Goal: Communication & Community: Answer question/provide support

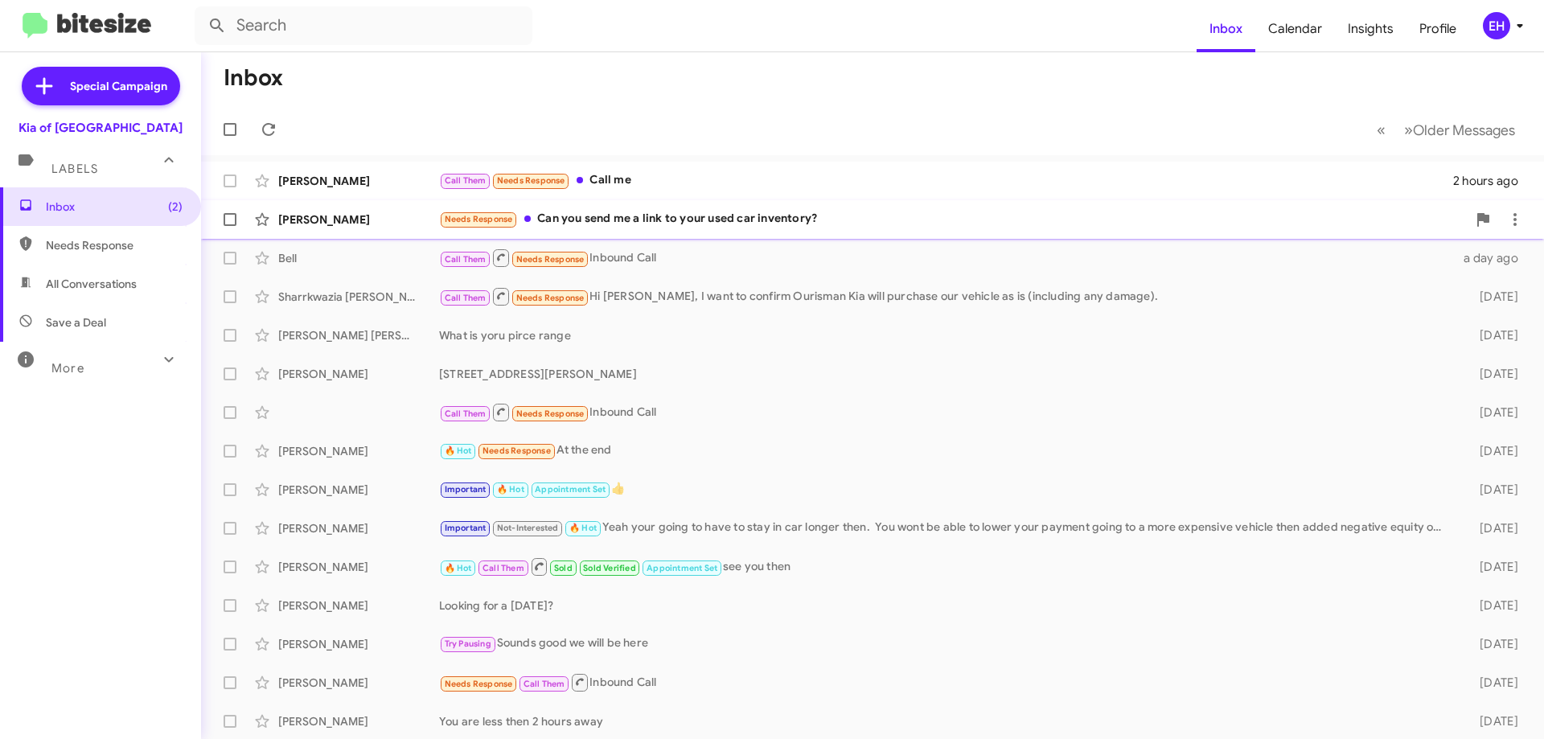
click at [724, 221] on div "Needs Response Can you send me a link to your used car inventory?" at bounding box center [953, 219] width 1028 height 19
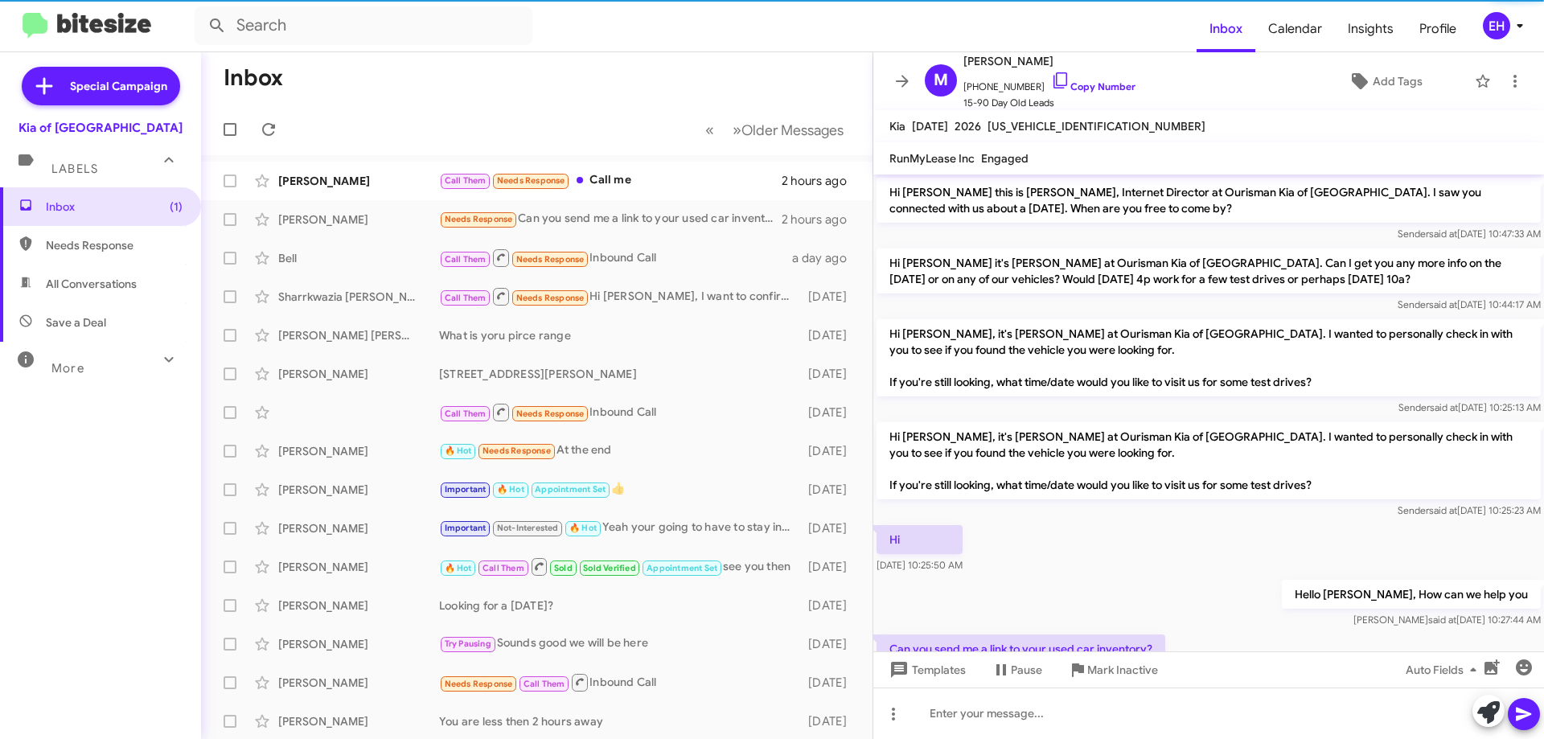
scroll to position [63, 0]
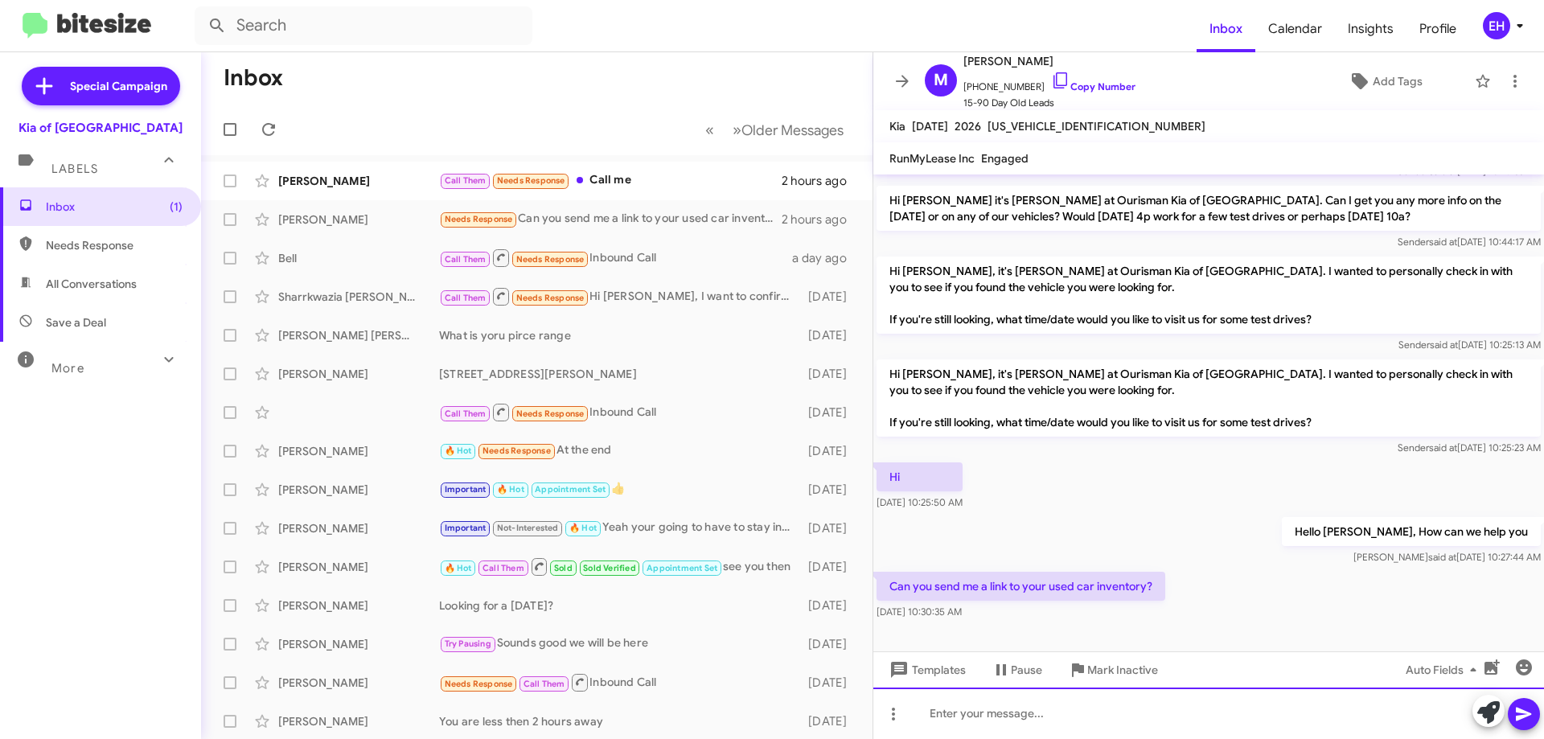
click at [1120, 689] on div at bounding box center [1209, 713] width 671 height 51
paste div
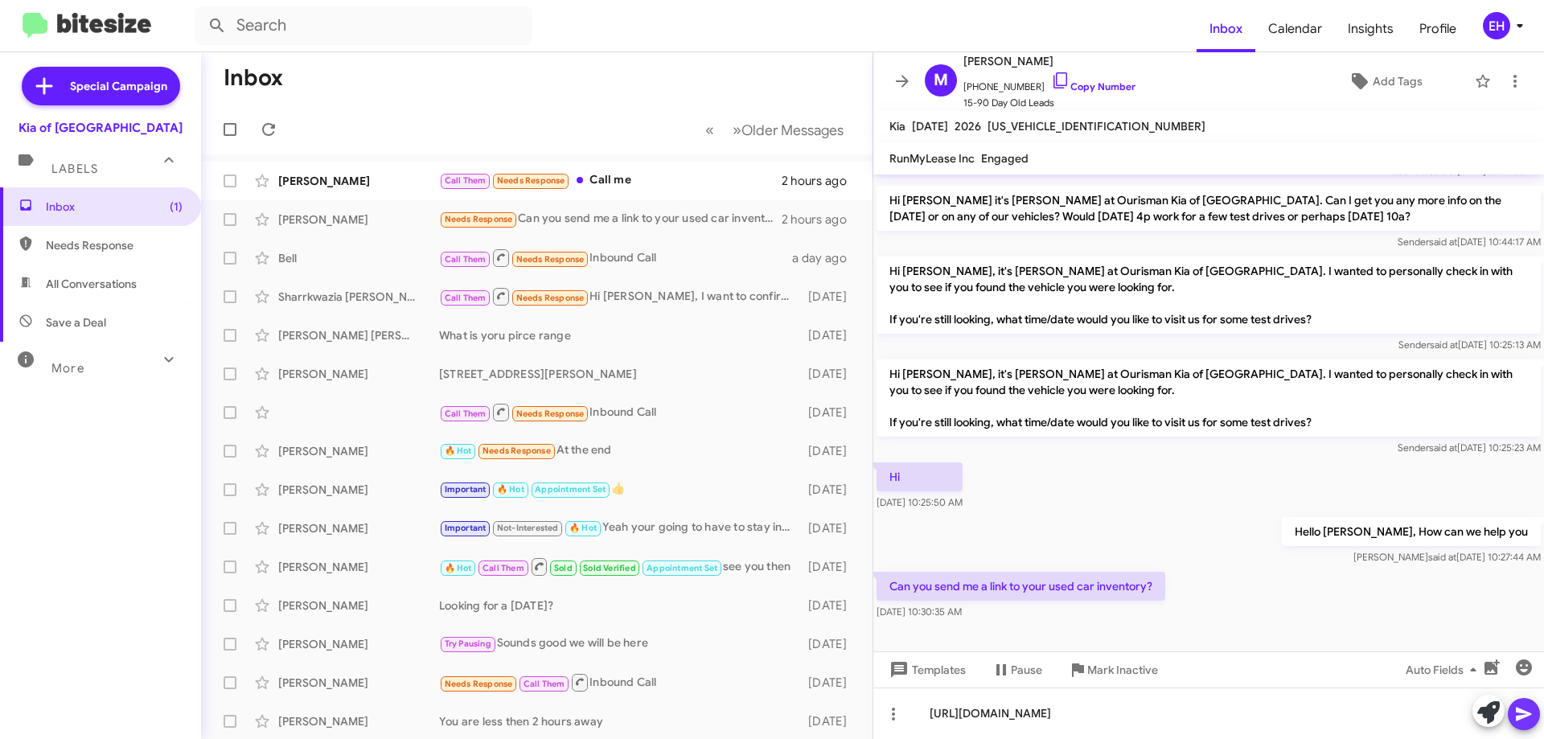
click at [1524, 715] on icon at bounding box center [1523, 715] width 15 height 14
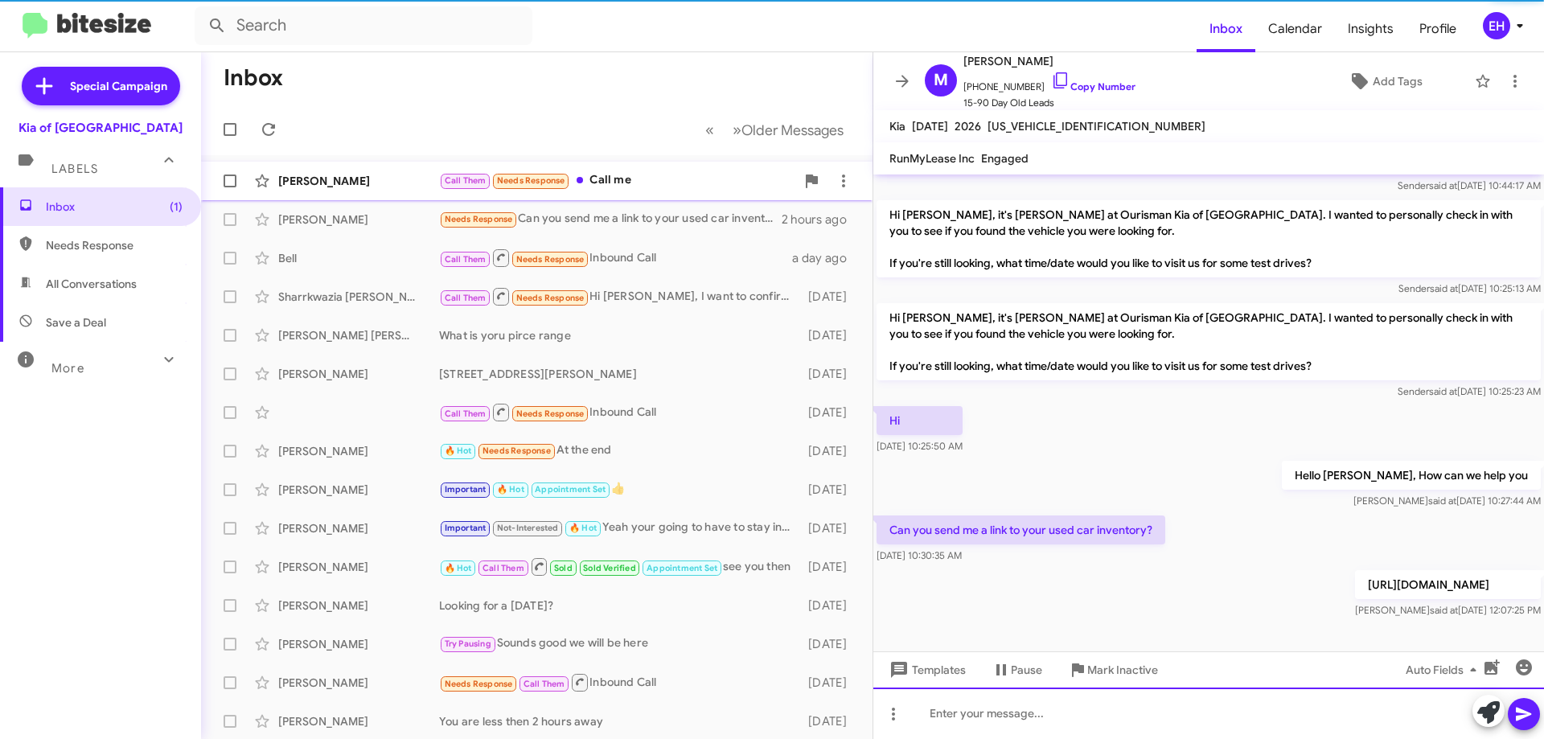
scroll to position [121, 0]
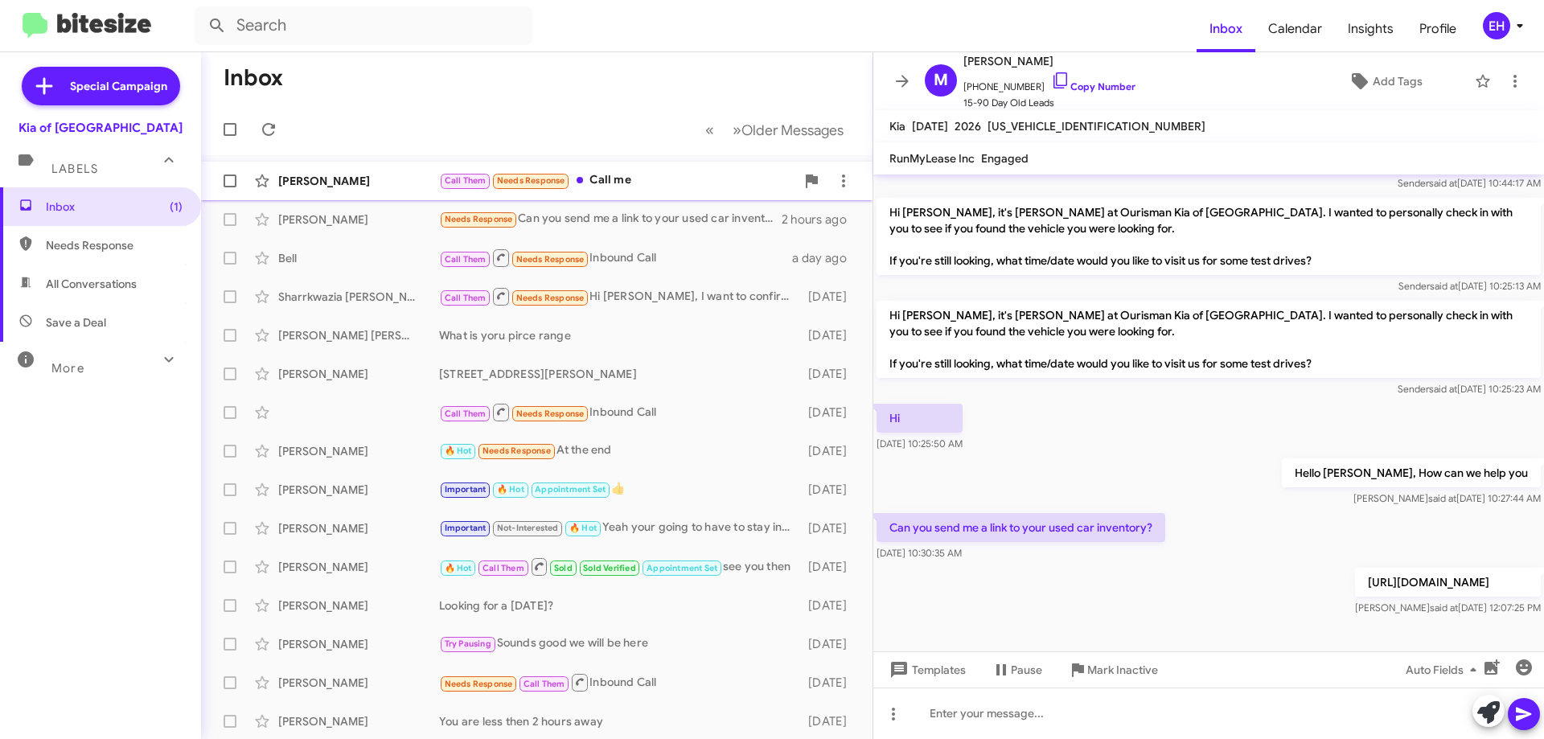
click at [615, 186] on div "Call Them Needs Response Call me" at bounding box center [617, 180] width 356 height 19
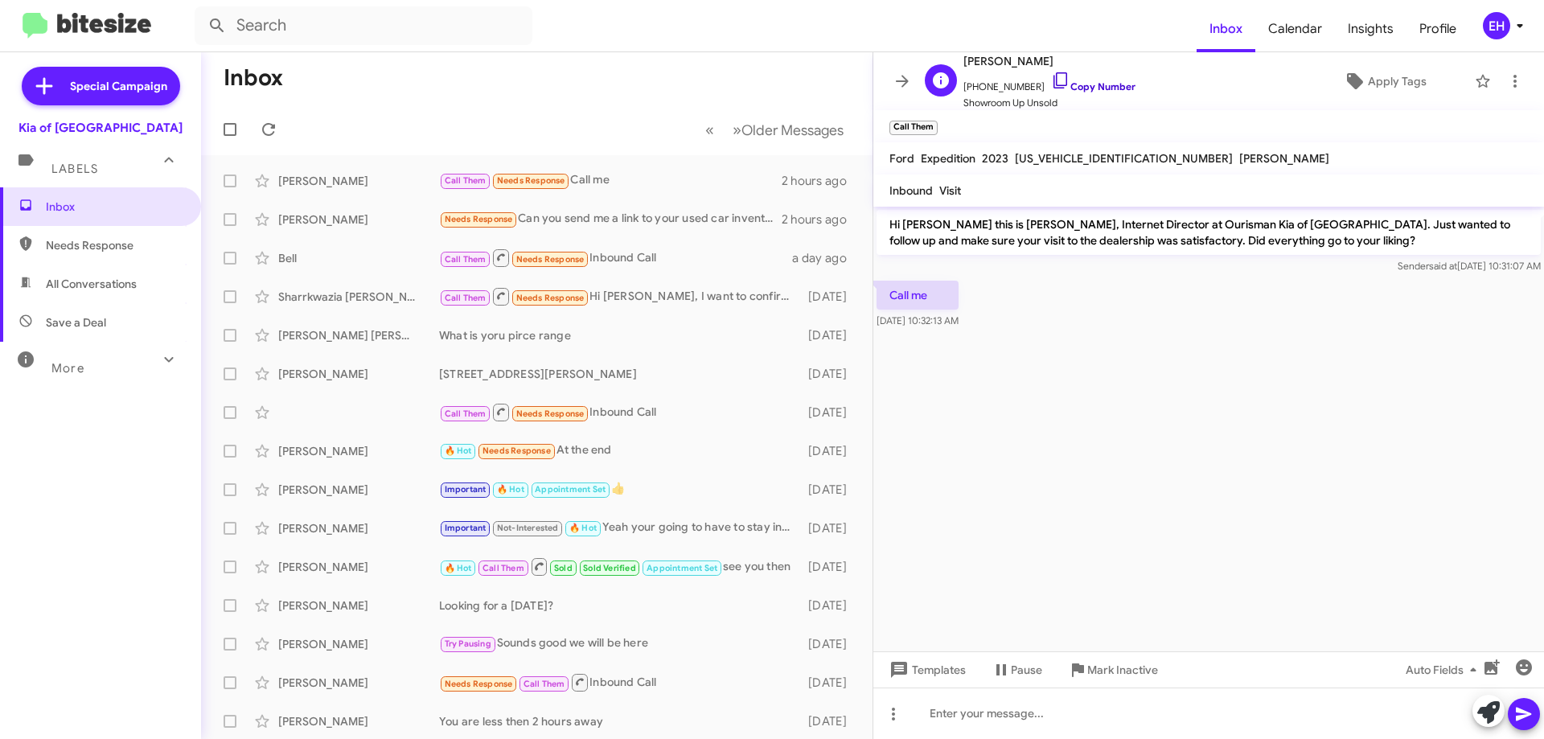
click at [1086, 85] on link "Copy Number" at bounding box center [1093, 86] width 84 height 12
click at [61, 212] on span "Inbox" at bounding box center [114, 207] width 137 height 16
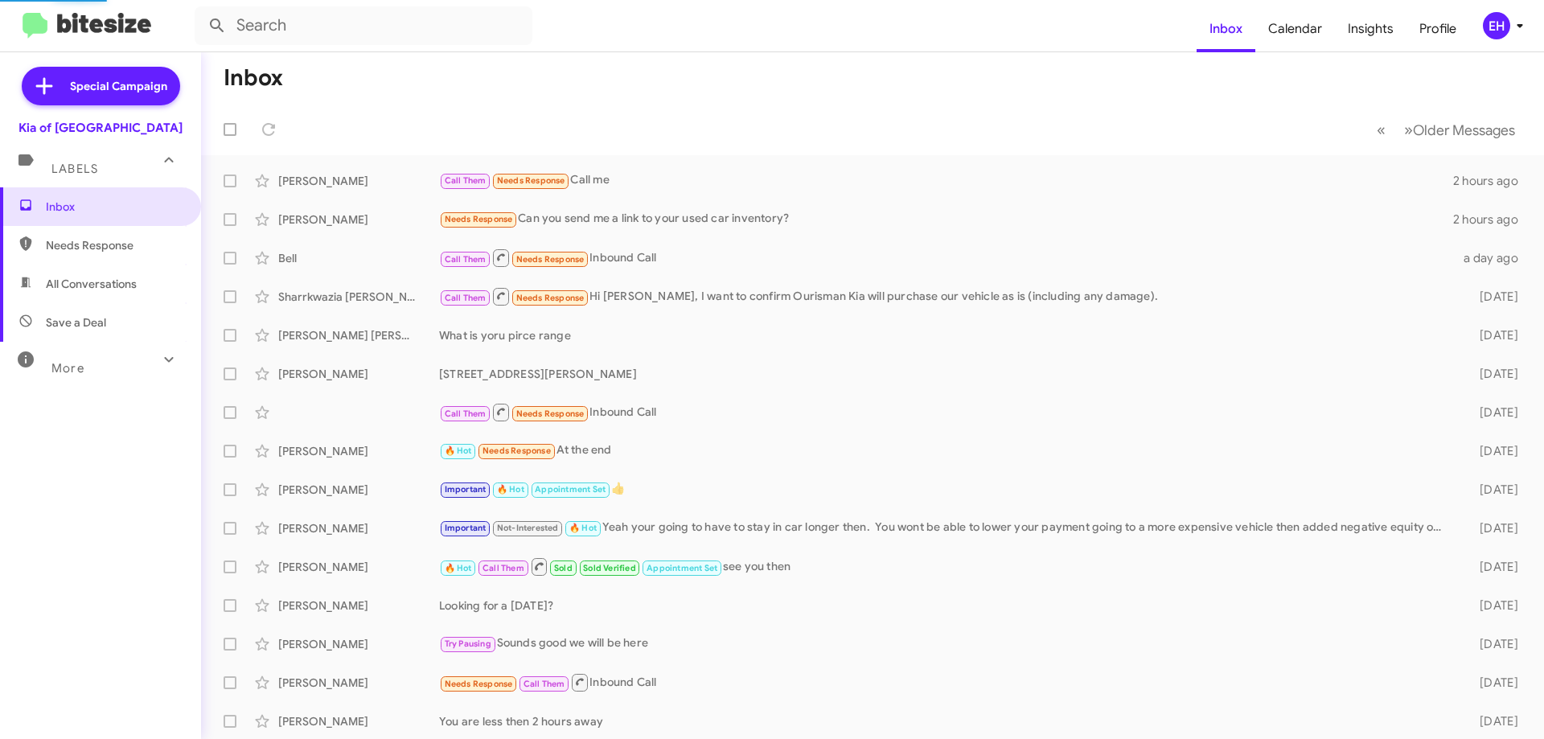
click at [102, 245] on span "Needs Response" at bounding box center [114, 245] width 137 height 16
type input "in:needs-response"
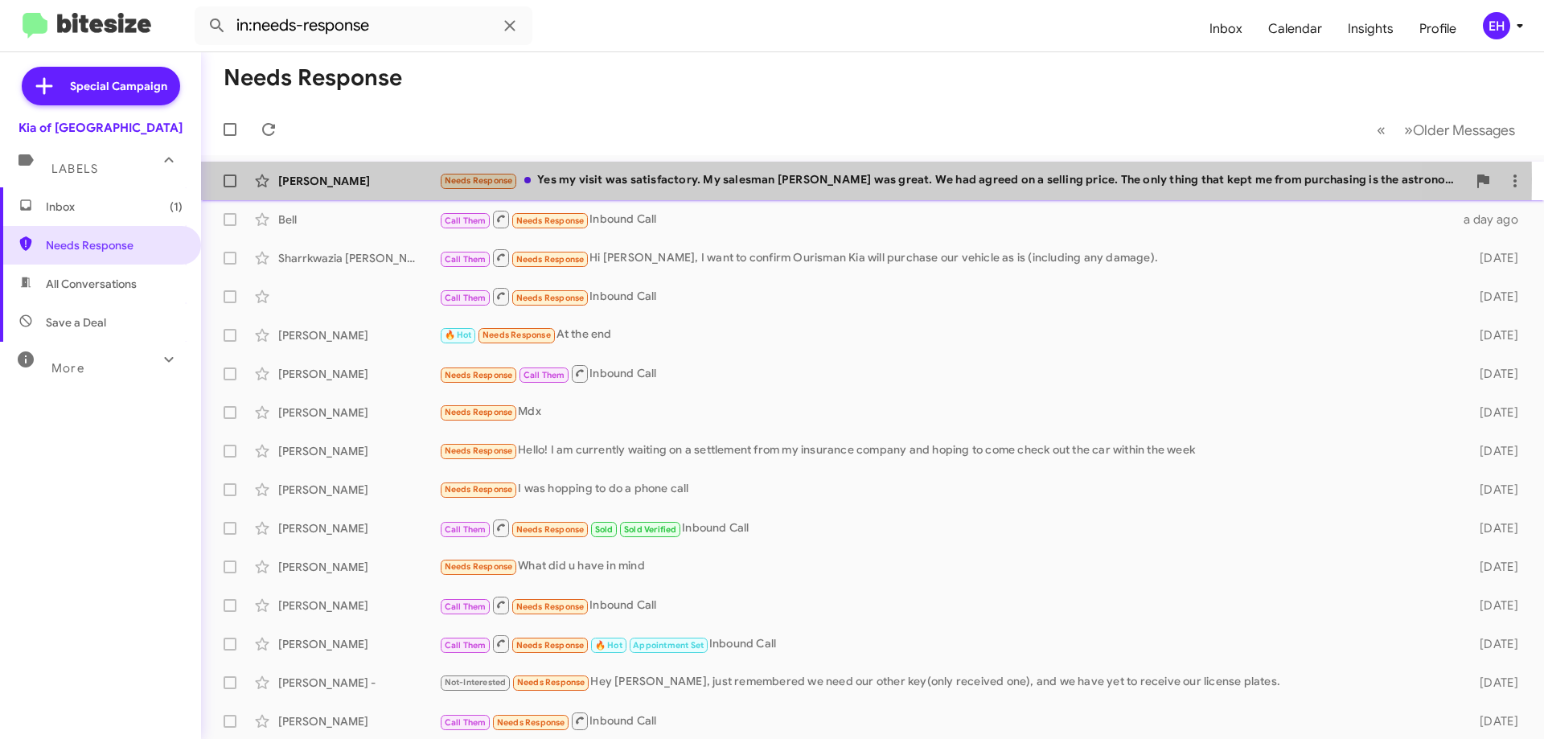
click at [660, 179] on div "Needs Response Yes my visit was satisfactory. My salesman [PERSON_NAME] was gre…" at bounding box center [953, 180] width 1028 height 19
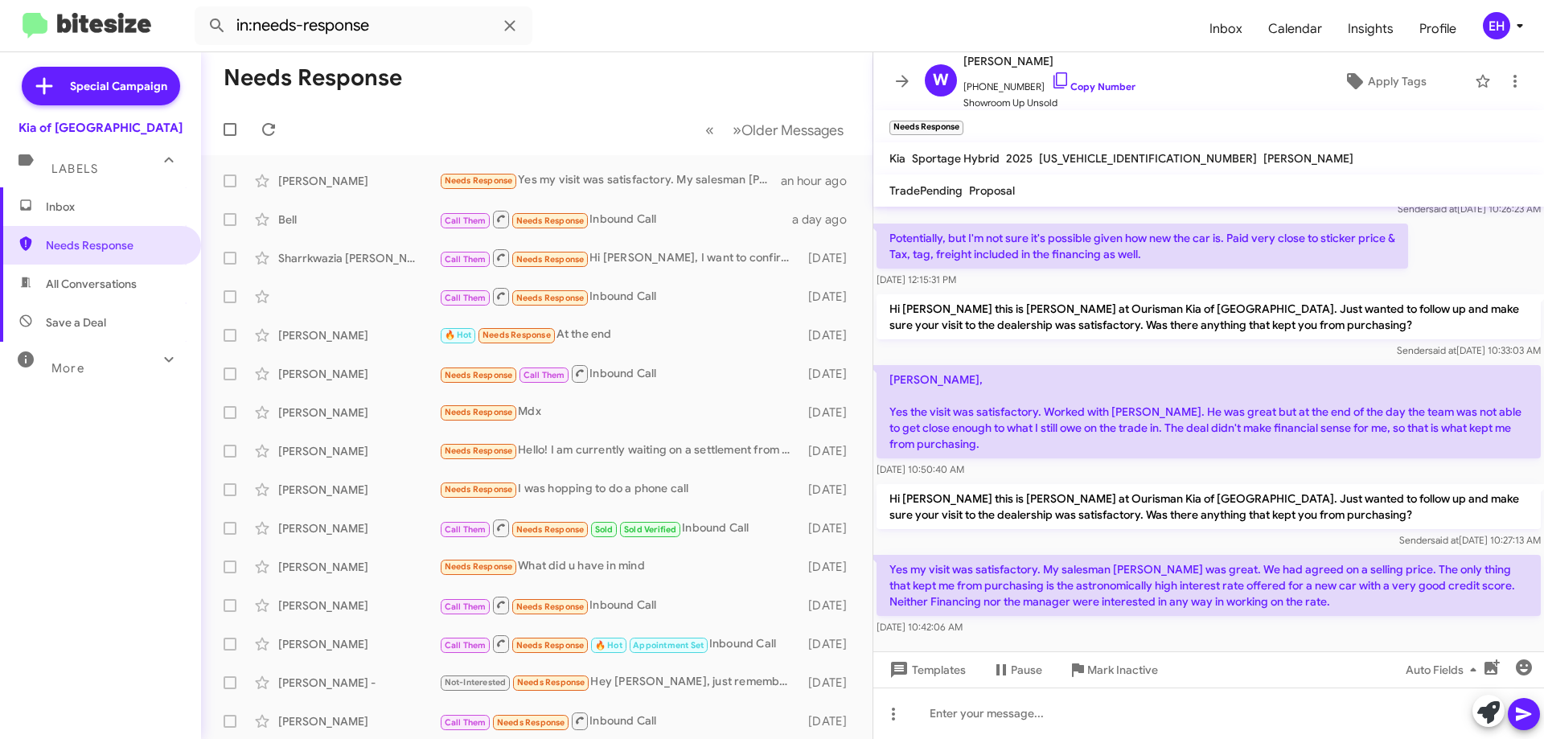
scroll to position [68, 0]
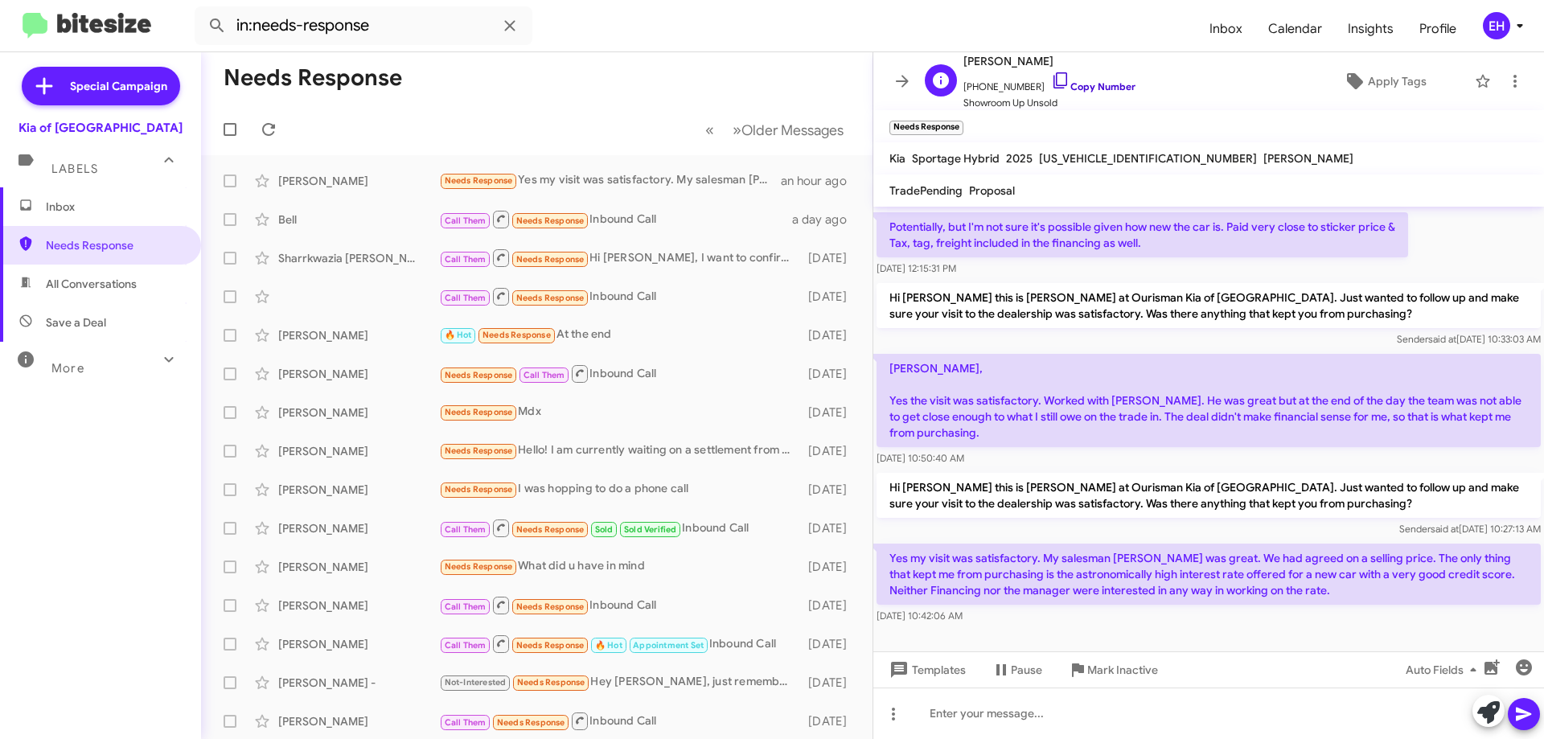
click at [1099, 86] on link "Copy Number" at bounding box center [1093, 86] width 84 height 12
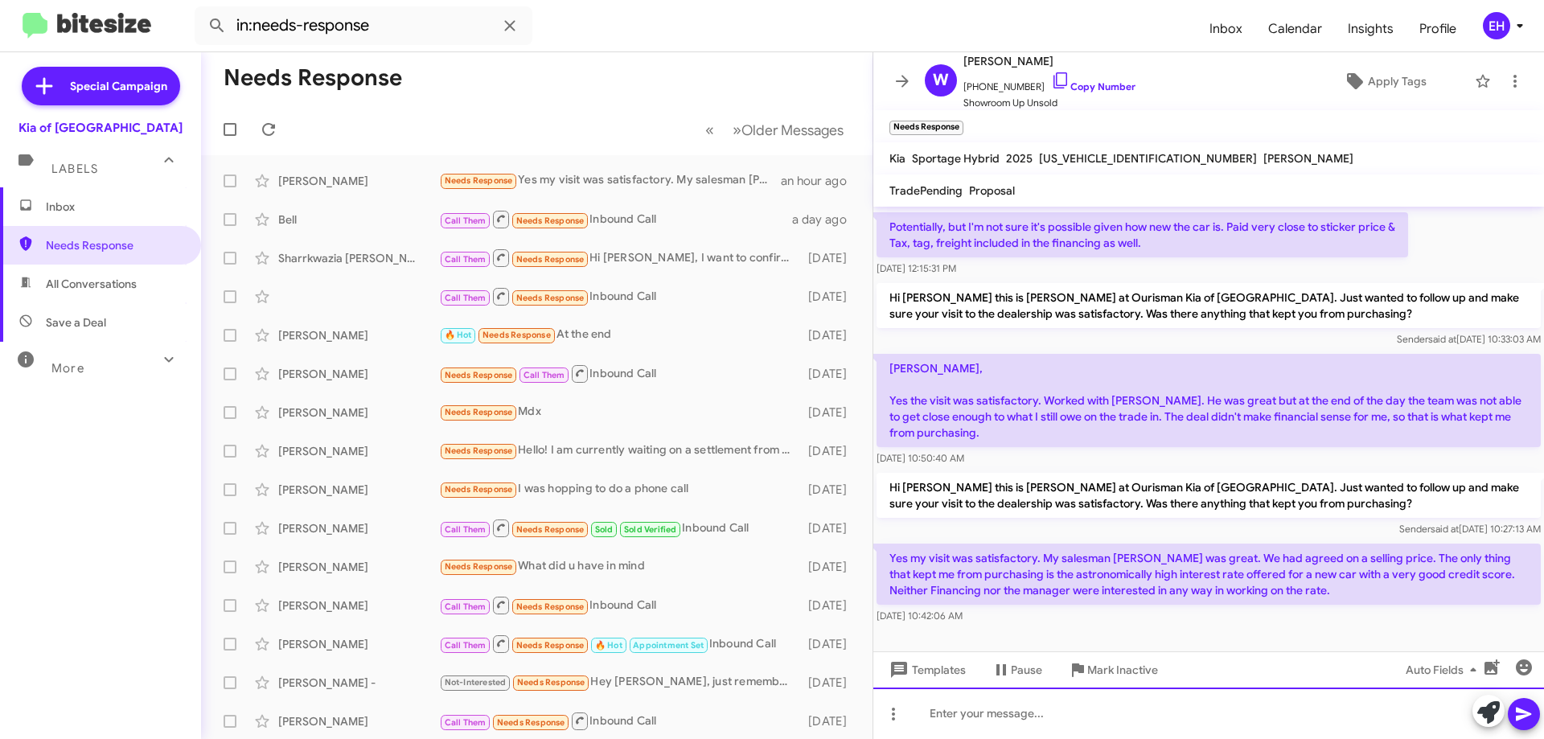
click at [981, 720] on div at bounding box center [1209, 713] width 671 height 51
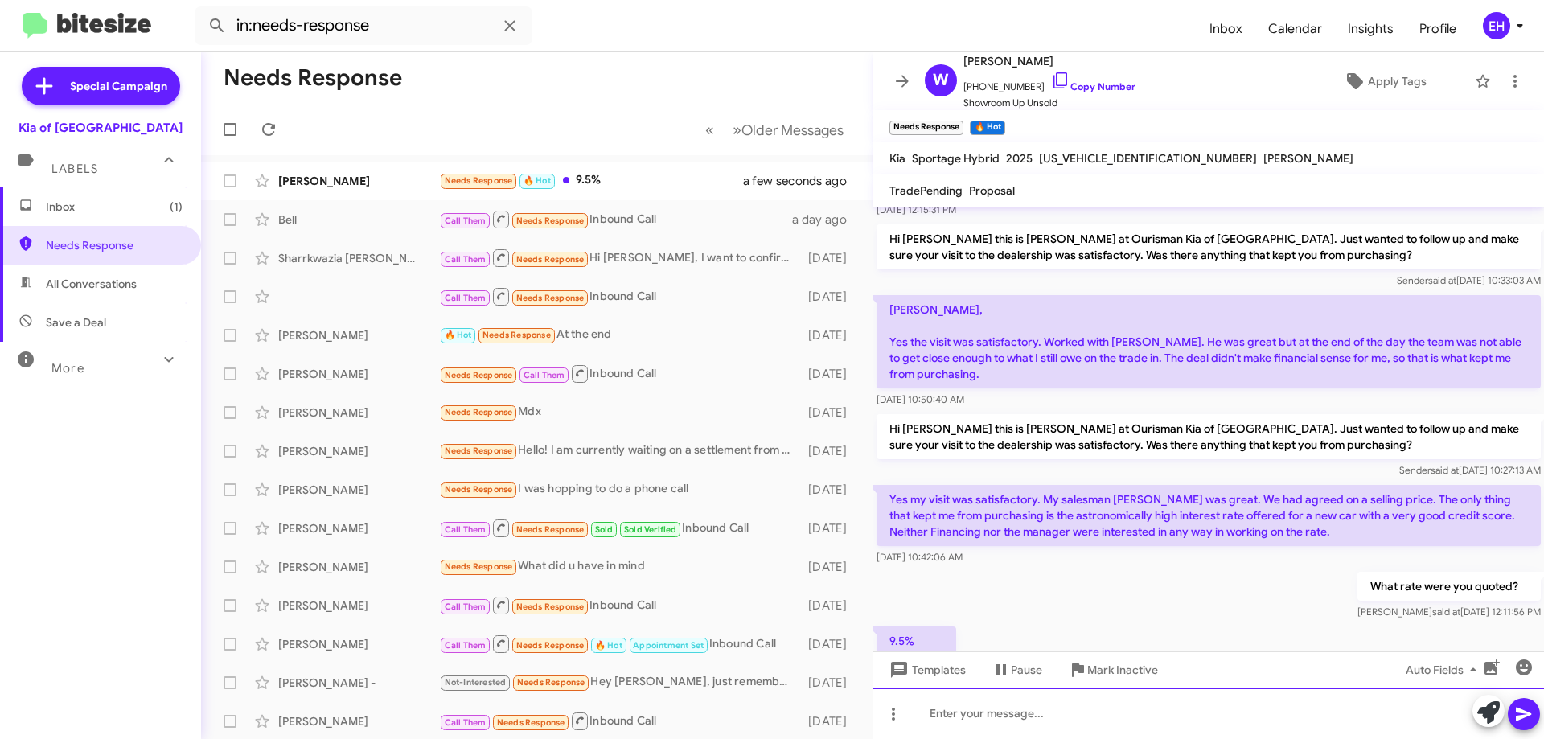
scroll to position [0, 0]
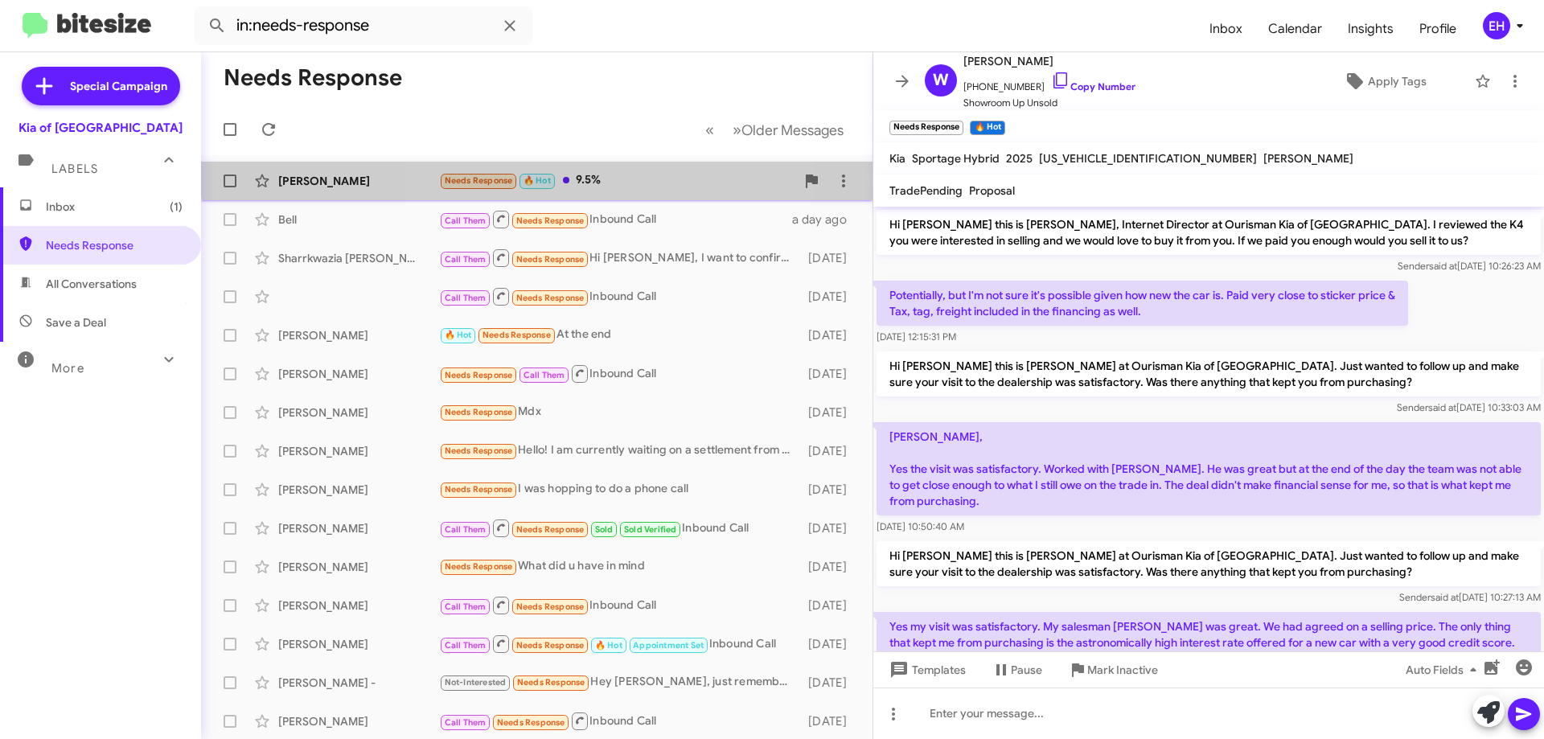
drag, startPoint x: 574, startPoint y: 172, endPoint x: 594, endPoint y: 178, distance: 20.1
click at [575, 172] on div "Needs Response 🔥 Hot 9.5%" at bounding box center [617, 180] width 356 height 19
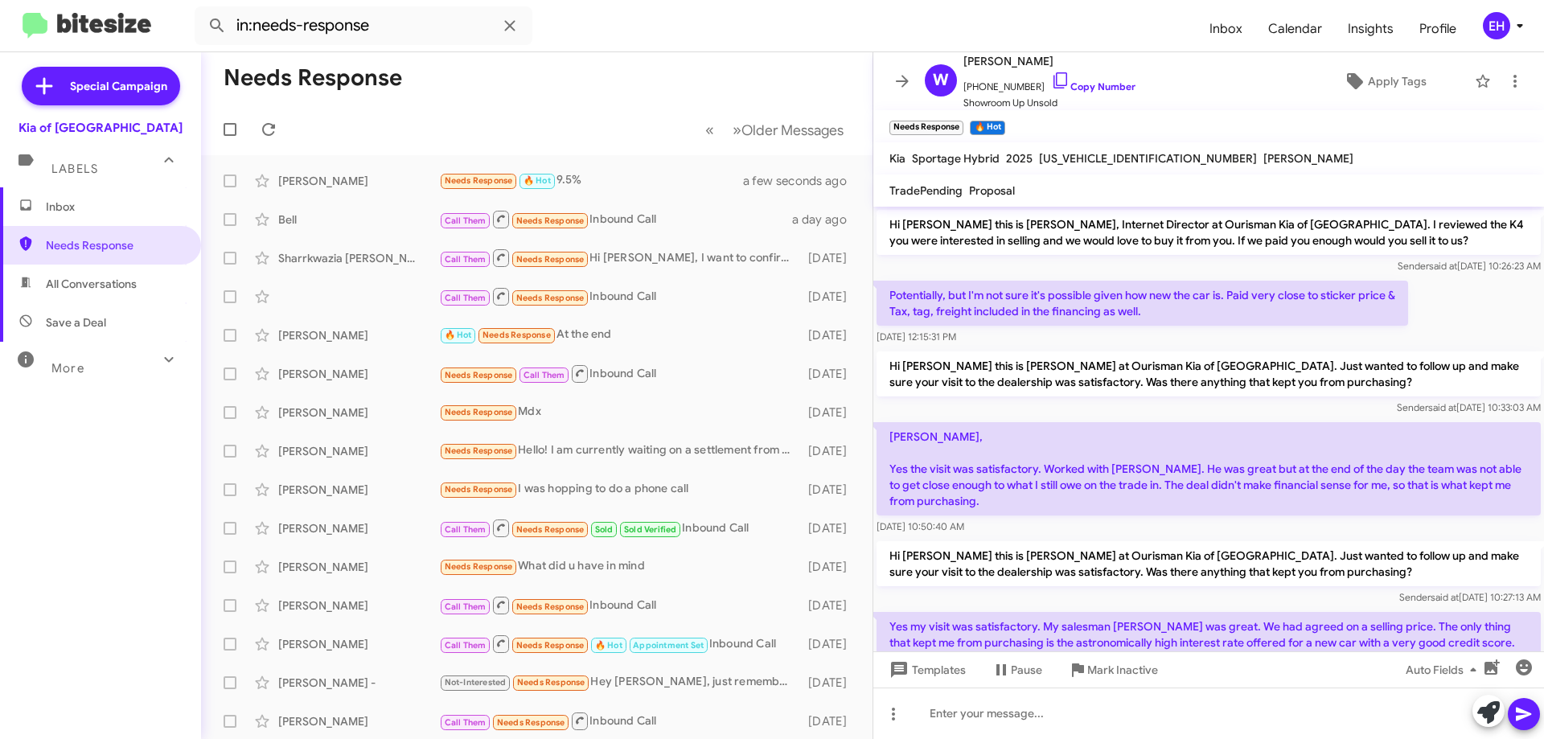
scroll to position [186, 0]
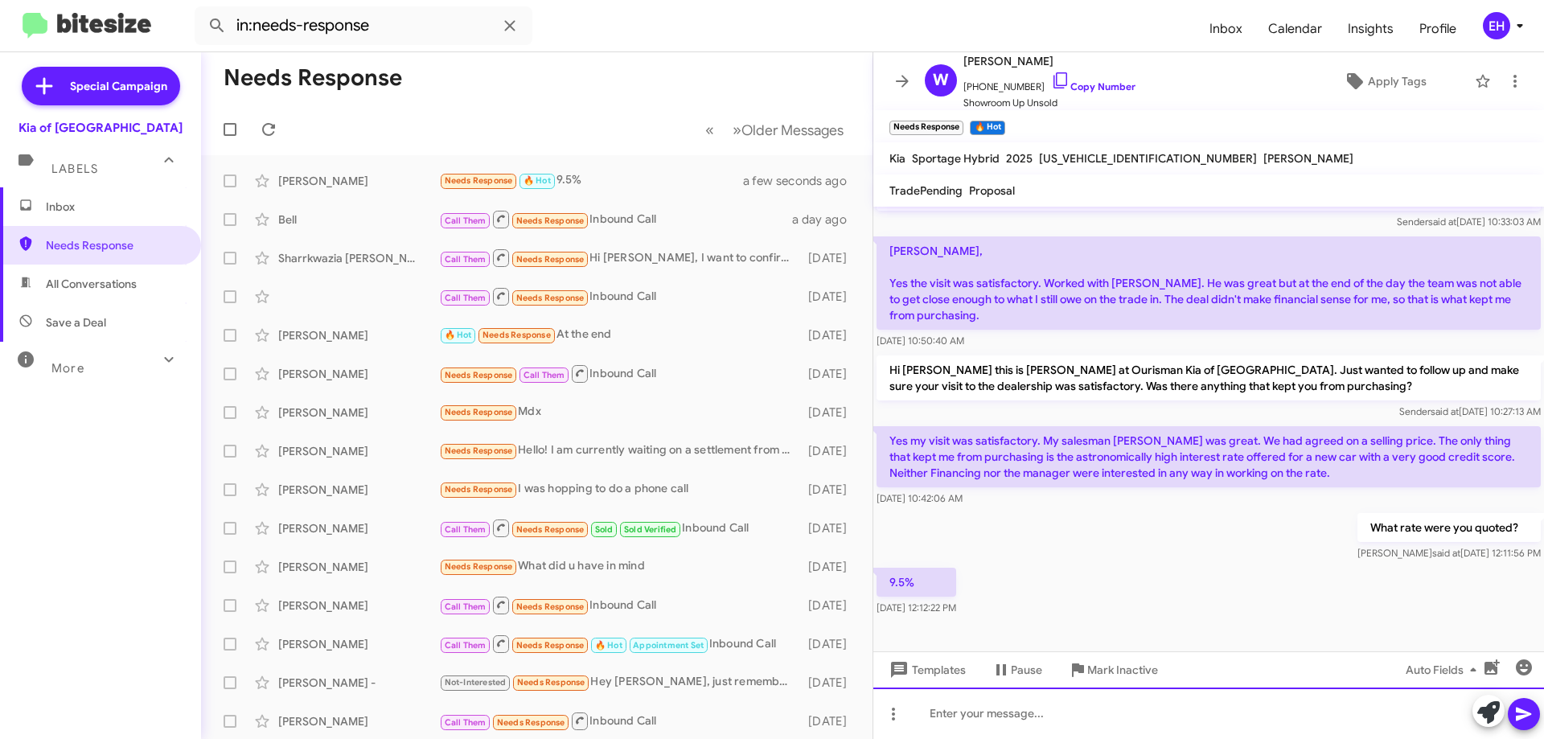
click at [1034, 705] on div at bounding box center [1209, 713] width 671 height 51
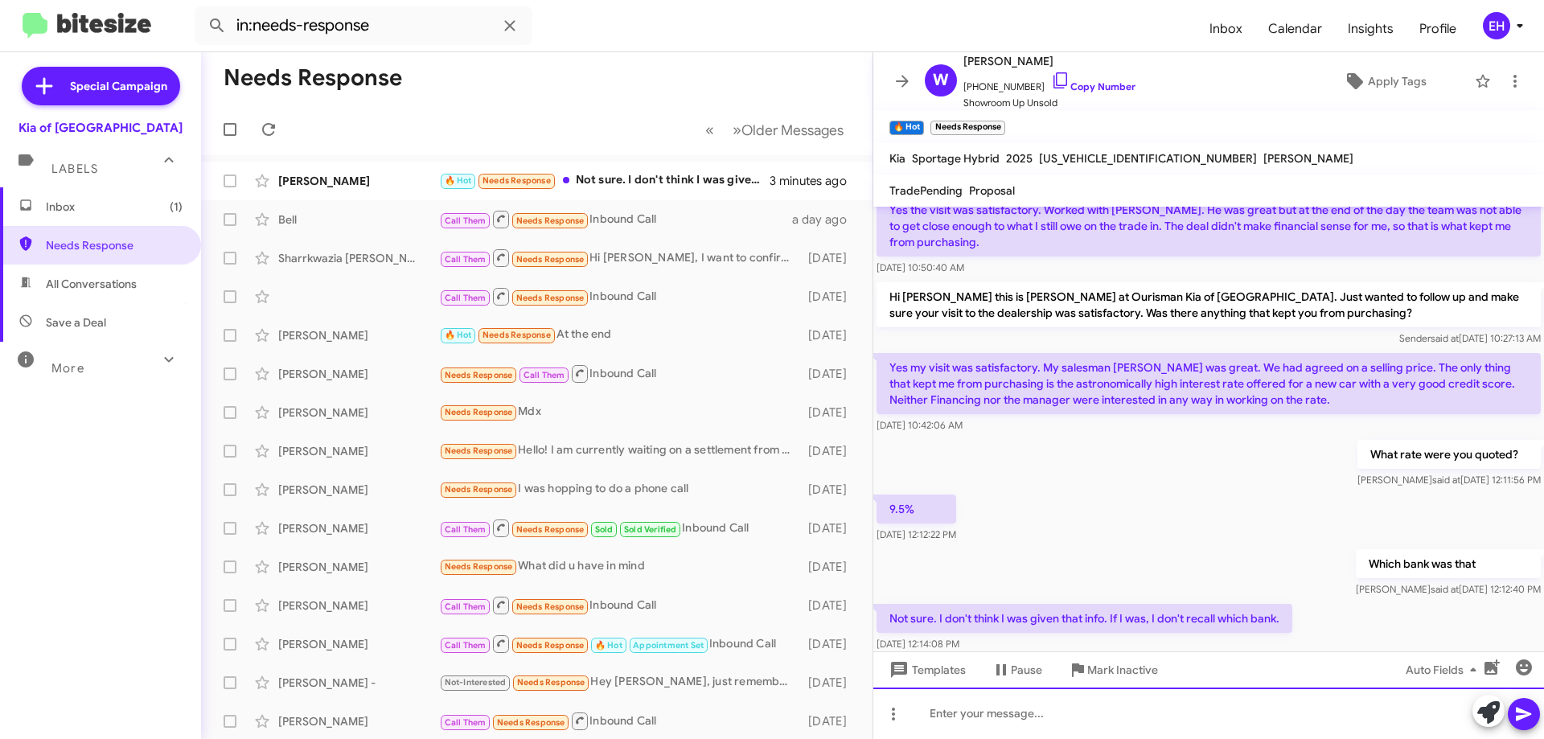
scroll to position [303, 0]
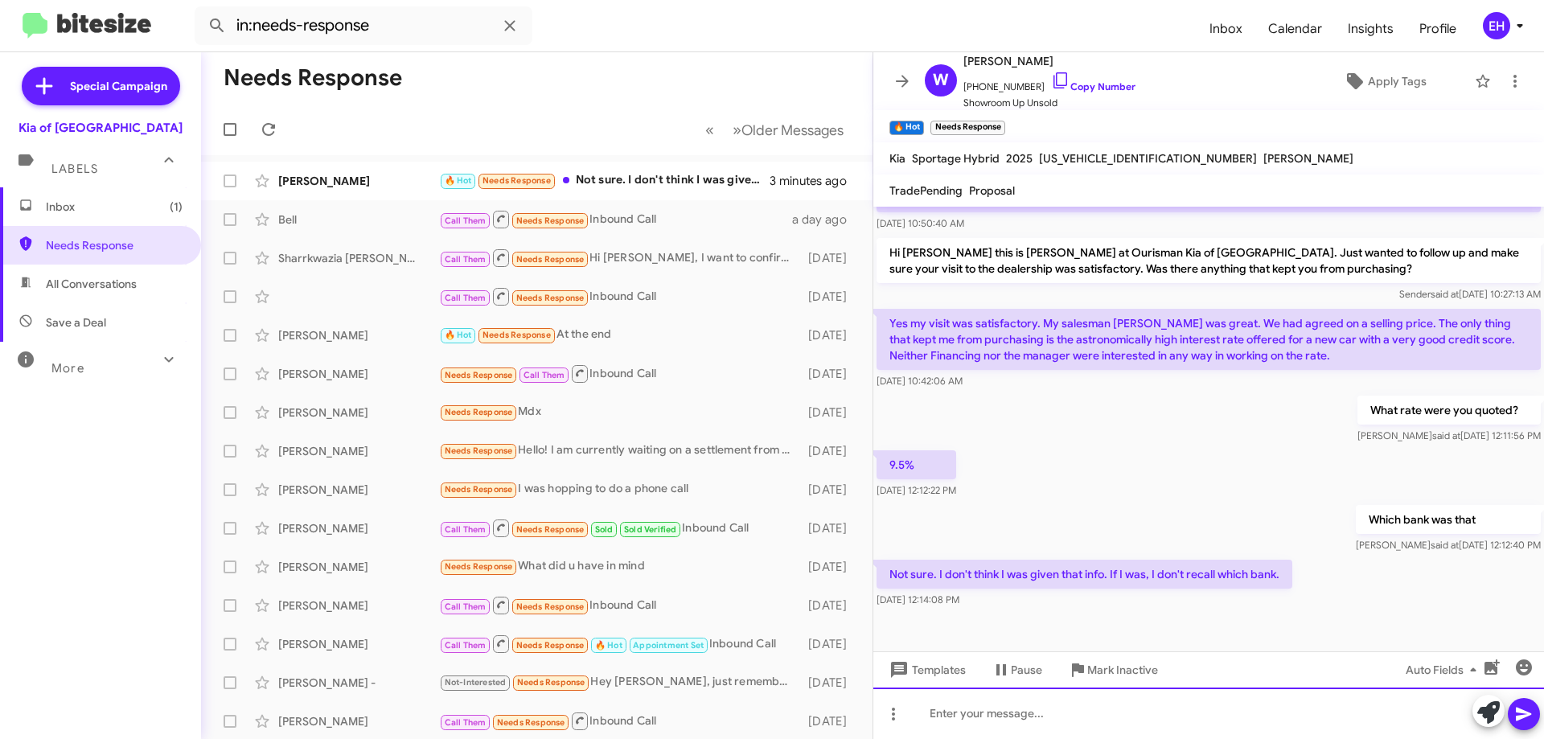
click at [991, 710] on div at bounding box center [1209, 713] width 671 height 51
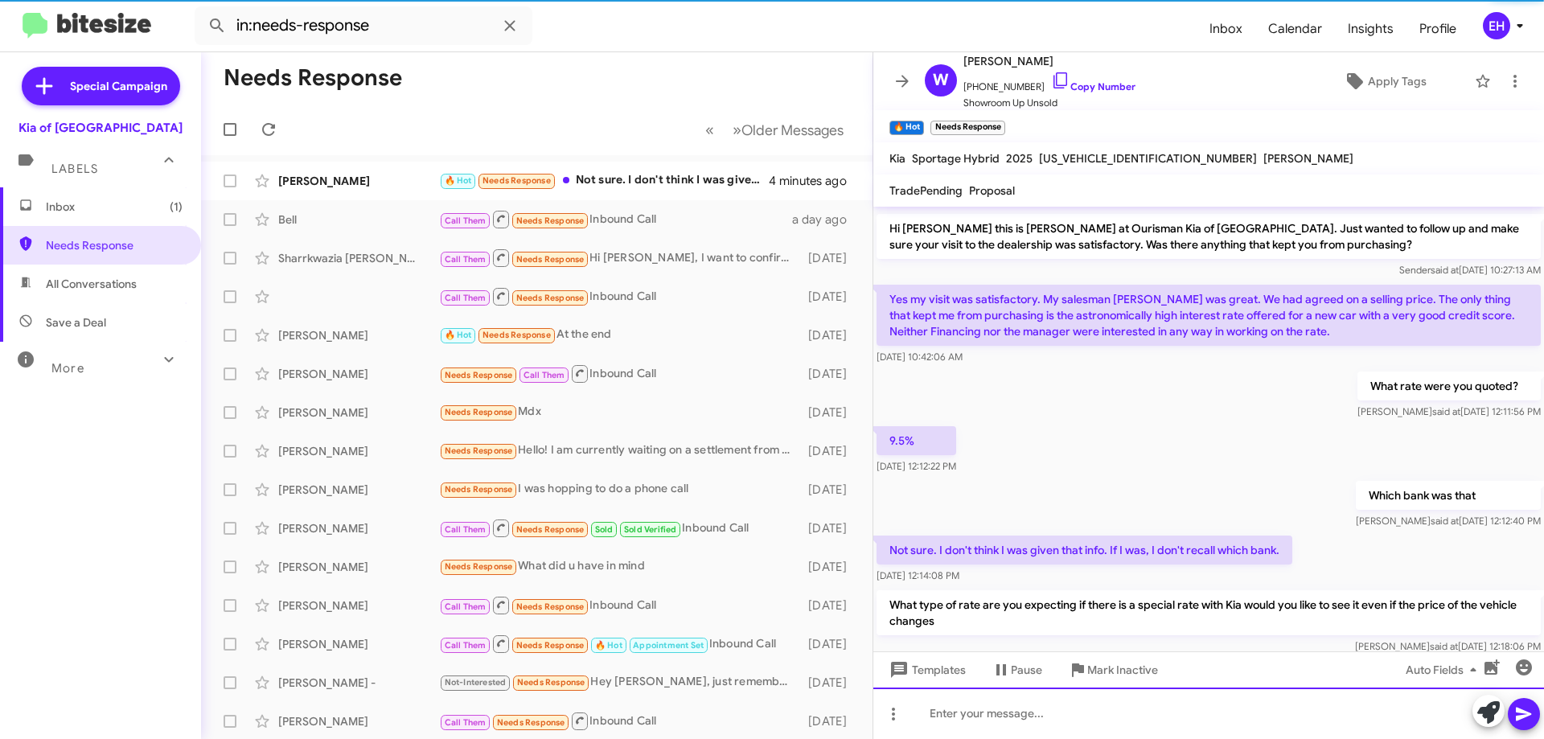
scroll to position [378, 0]
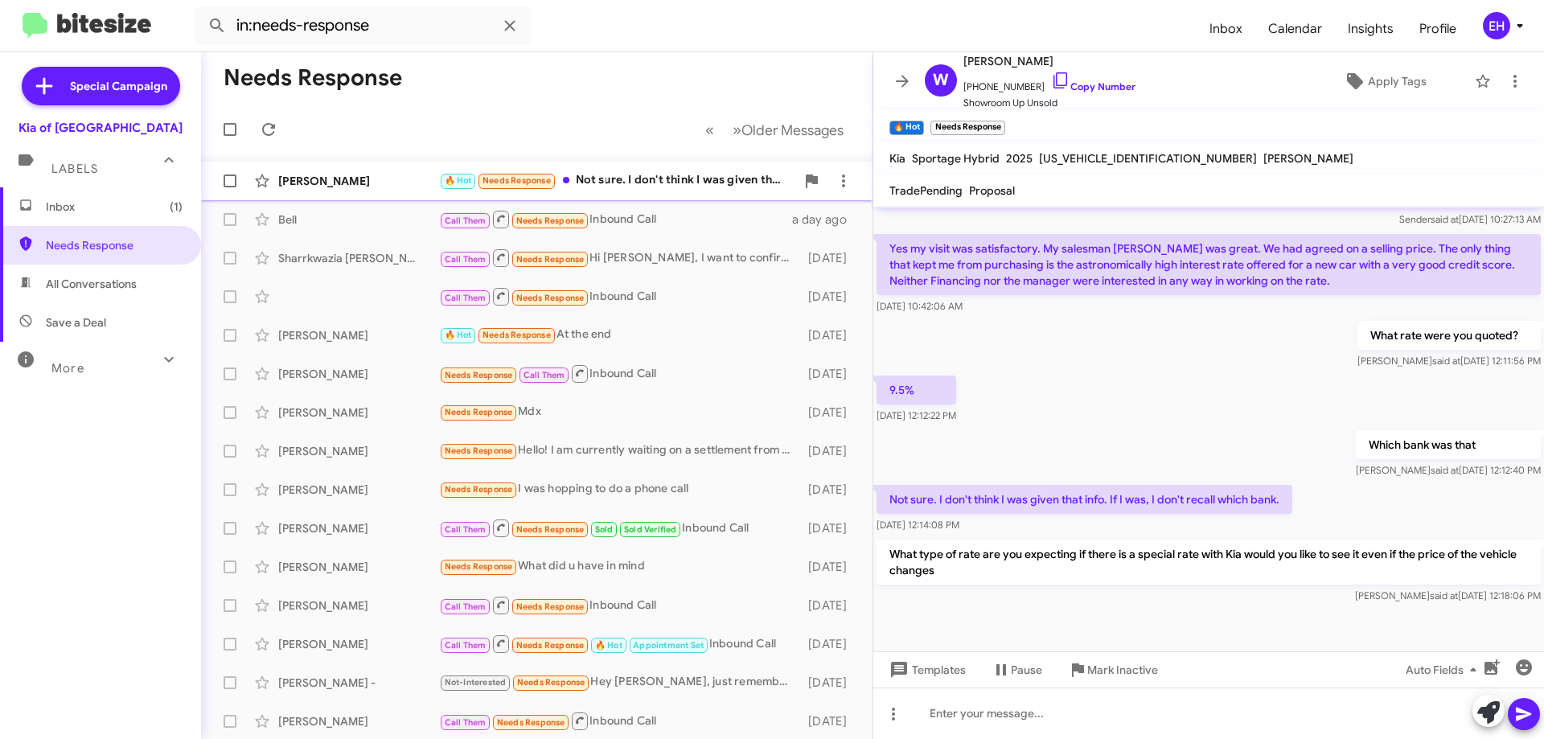
click at [602, 189] on div "🔥 Hot Needs Response Not sure. I don't think I was given that info. If I was, I…" at bounding box center [617, 180] width 356 height 19
click at [98, 249] on span "Needs Response" at bounding box center [114, 245] width 137 height 16
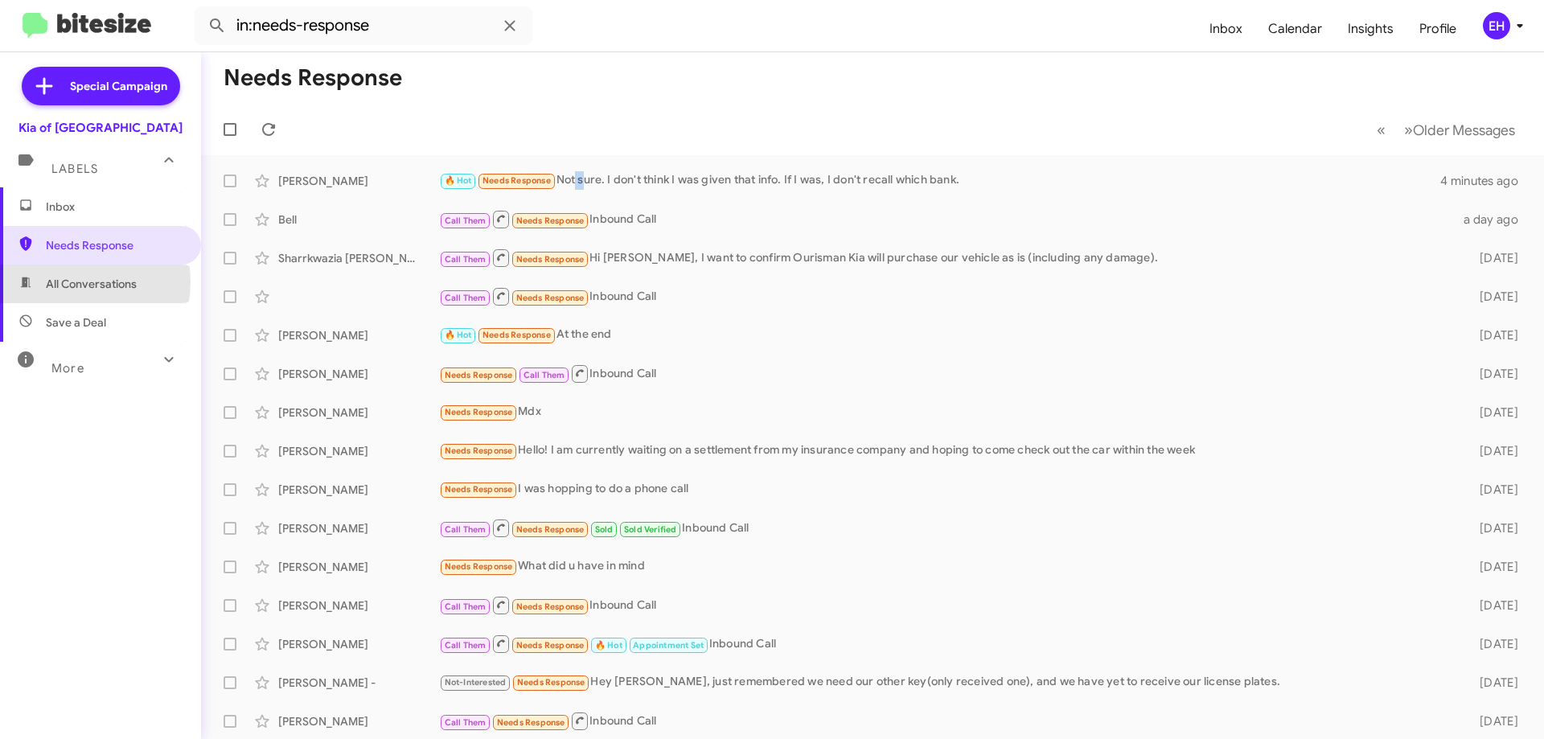
click at [74, 282] on span "All Conversations" at bounding box center [91, 284] width 91 height 16
type input "in:all-conversations"
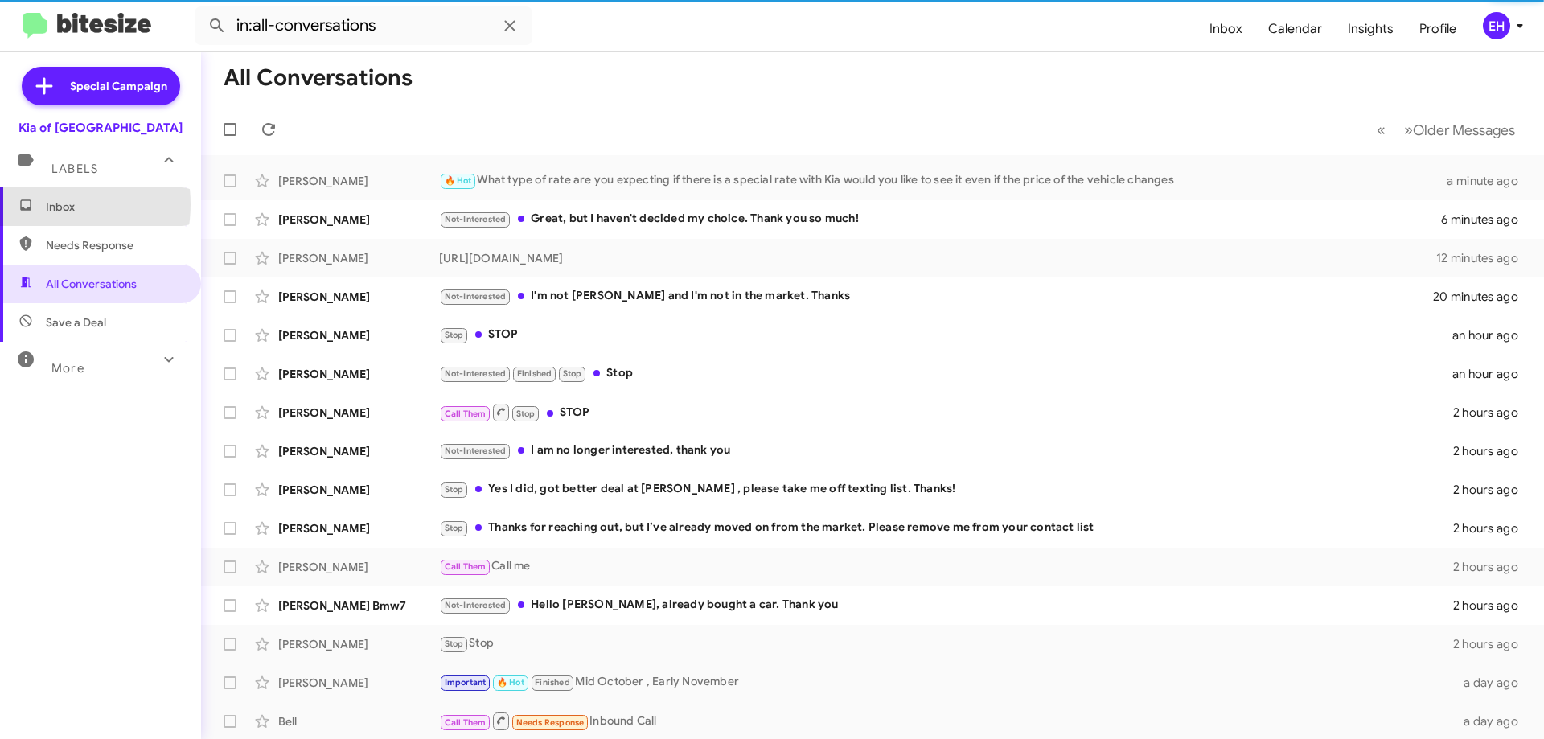
click at [37, 204] on span "Inbox" at bounding box center [100, 206] width 201 height 39
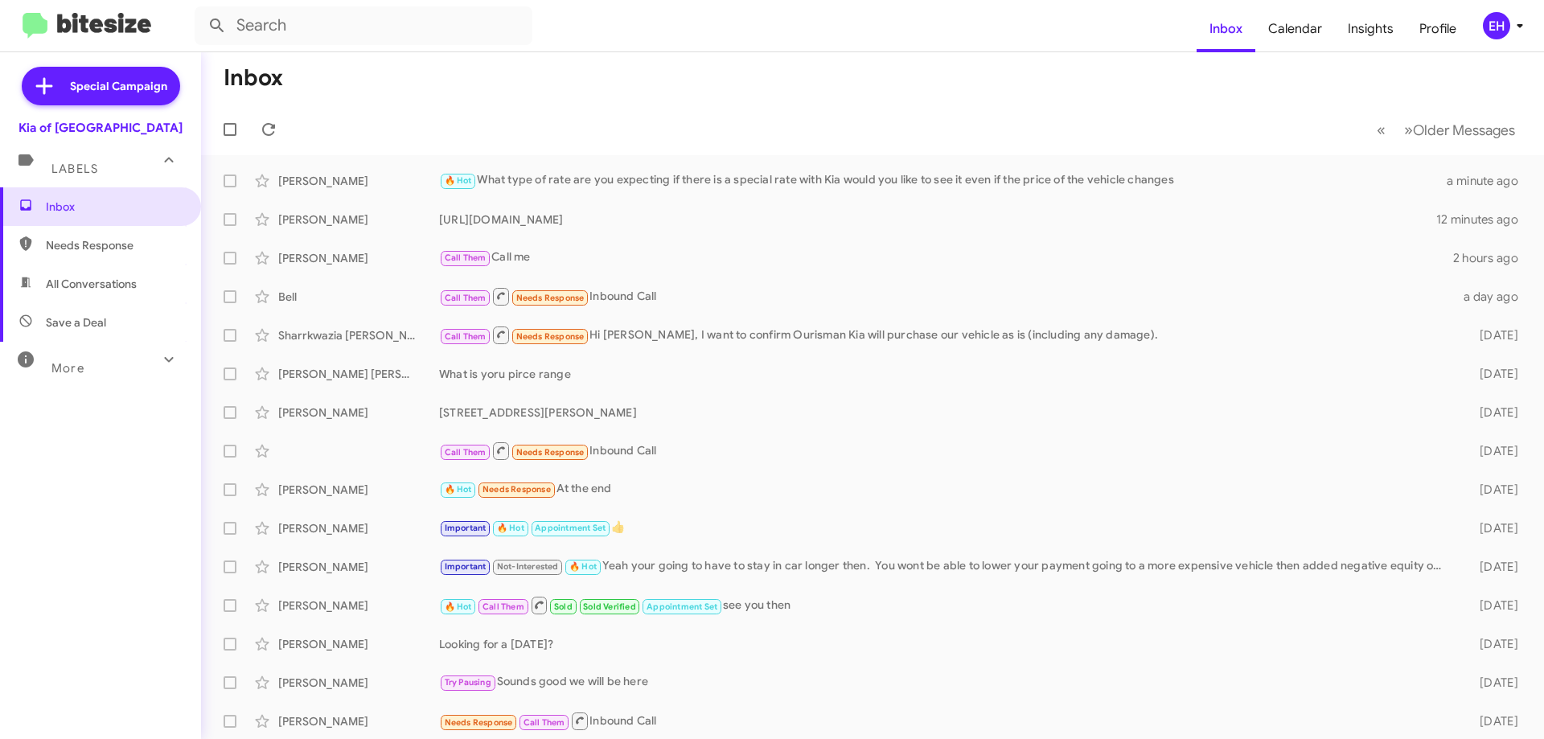
click at [110, 278] on span "All Conversations" at bounding box center [91, 284] width 91 height 16
type input "in:all-conversations"
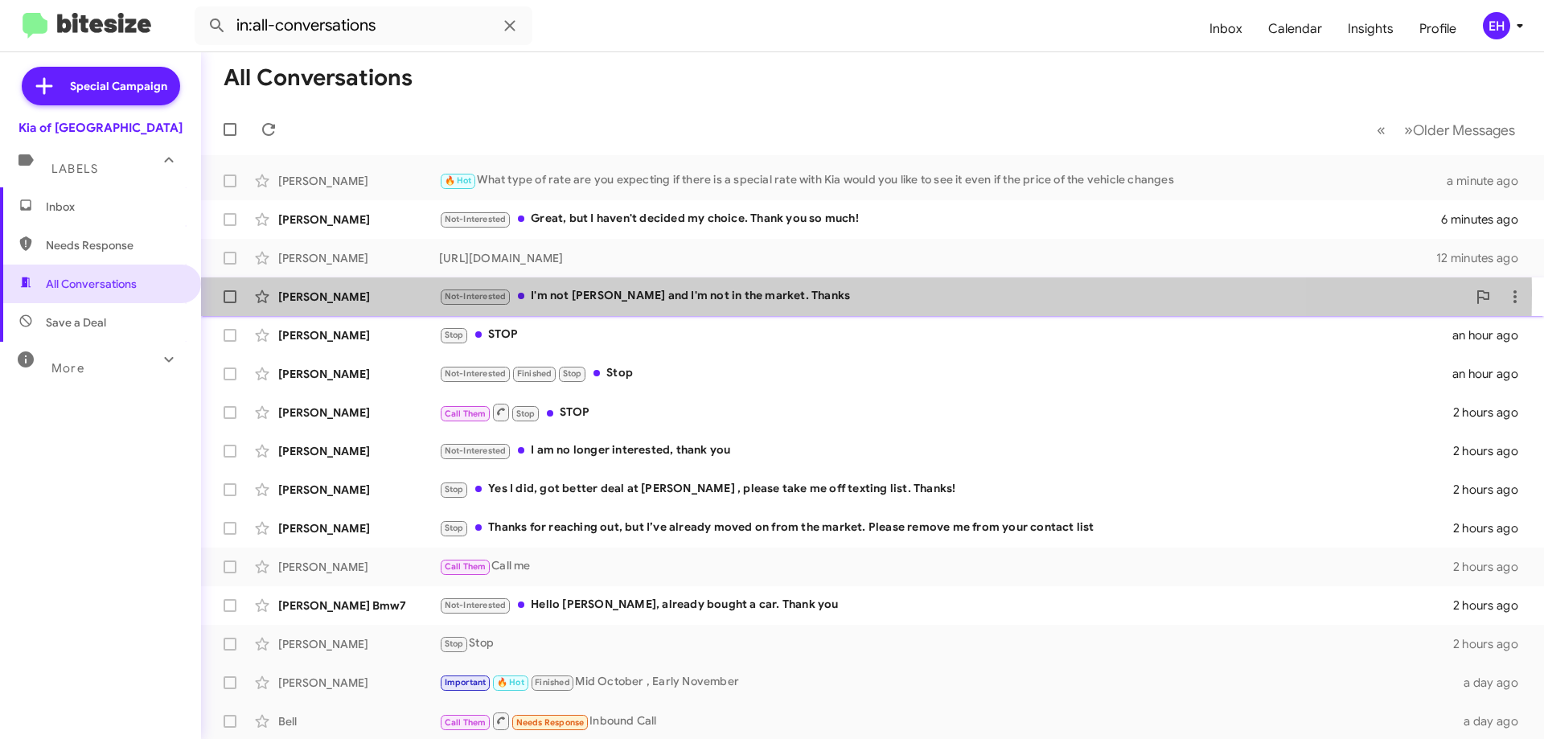
click at [704, 294] on div "Not-Interested I'm not [PERSON_NAME] and I'm not in the market. Thanks" at bounding box center [953, 296] width 1028 height 19
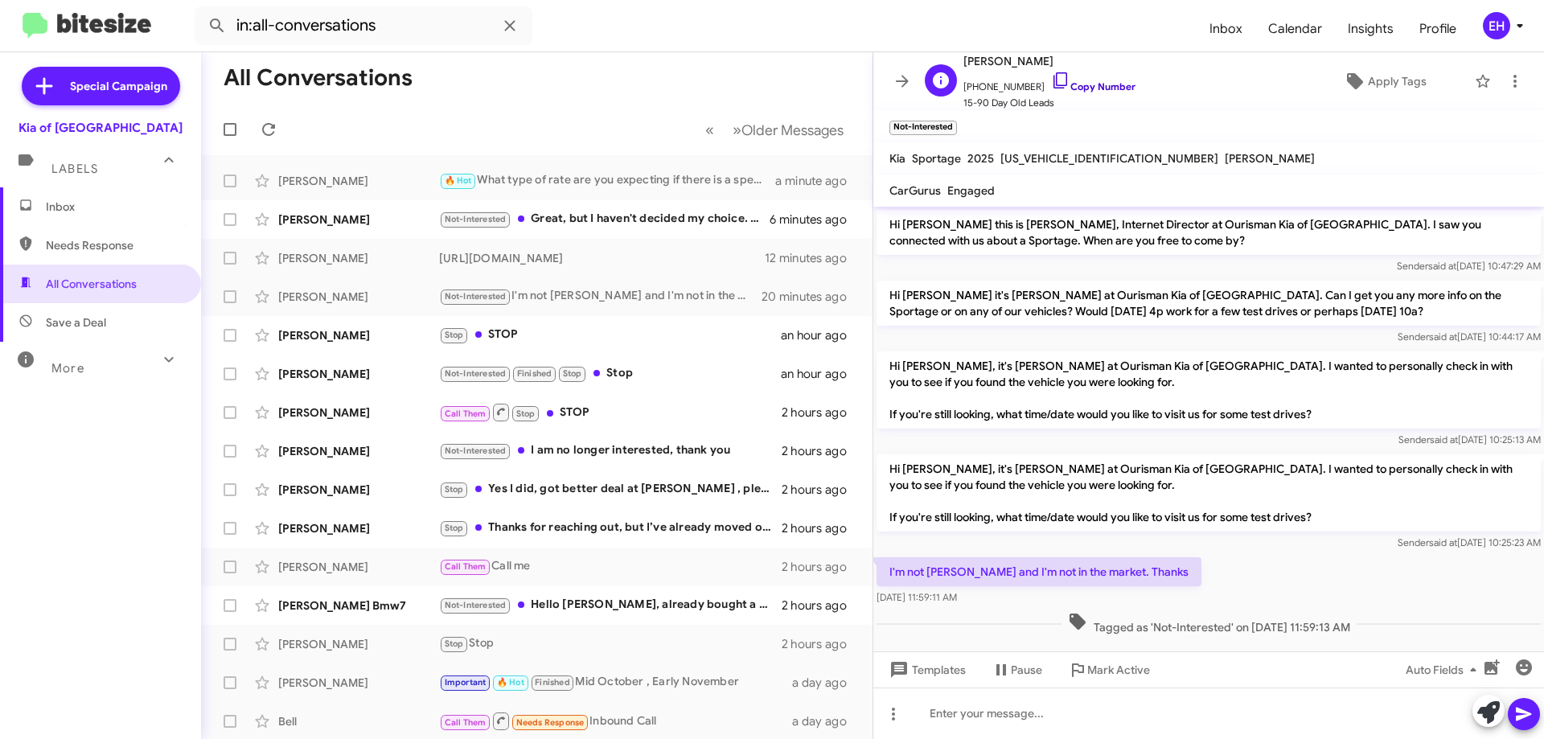
click at [1109, 88] on link "Copy Number" at bounding box center [1093, 86] width 84 height 12
click at [1125, 672] on span "Mark Active" at bounding box center [1119, 670] width 63 height 29
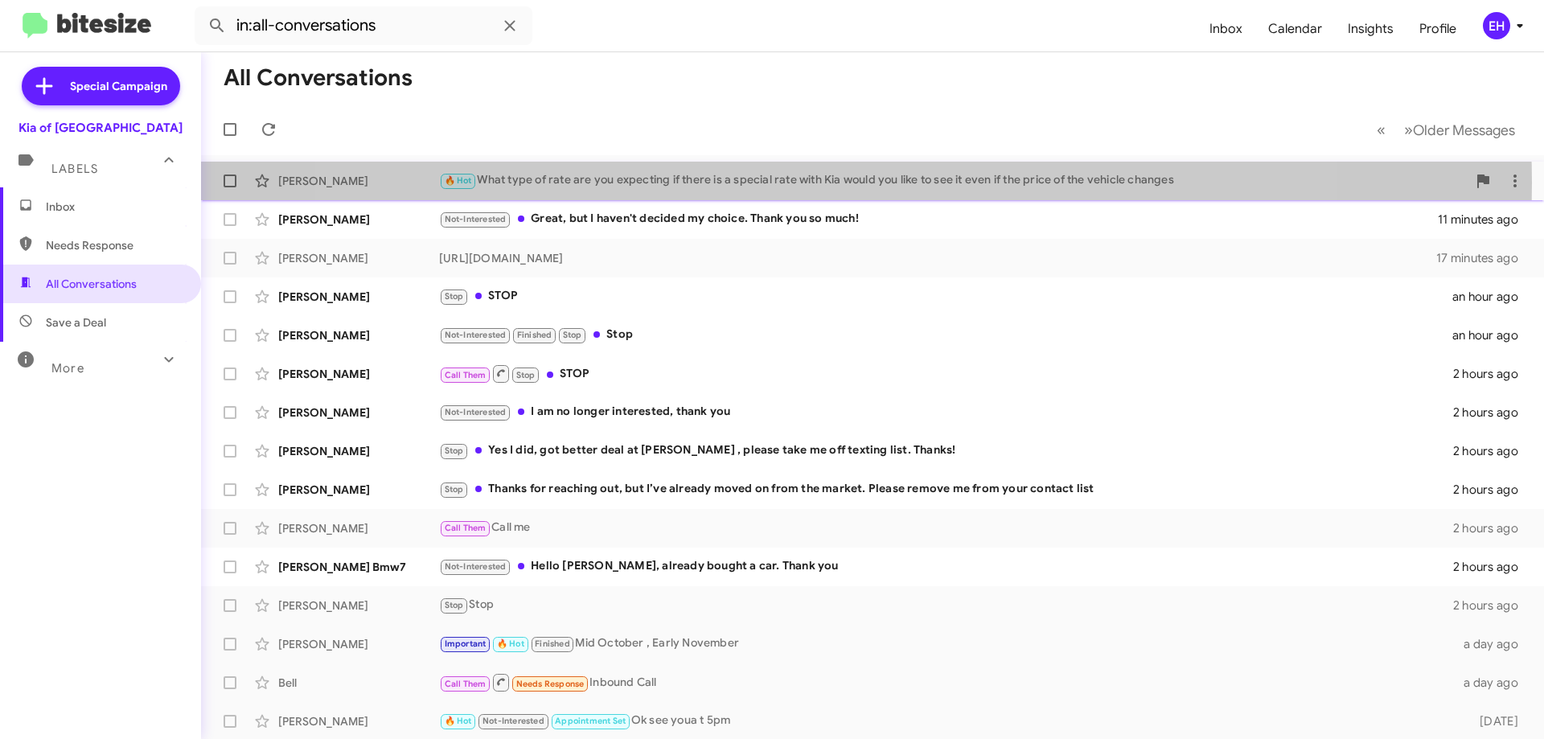
click at [821, 183] on div "🔥 Hot What type of rate are you expecting if there is a special rate with Kia w…" at bounding box center [953, 180] width 1028 height 19
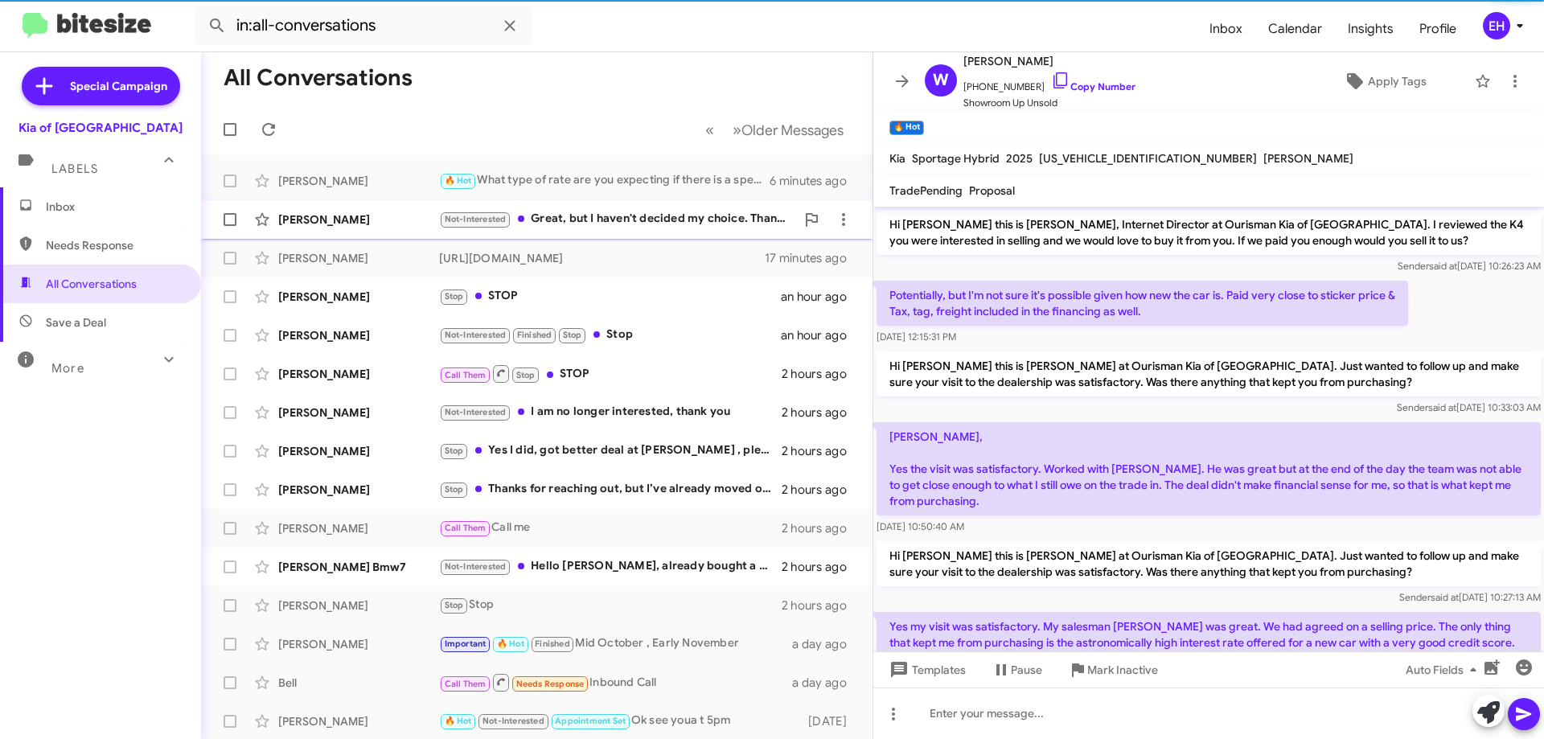
scroll to position [346, 0]
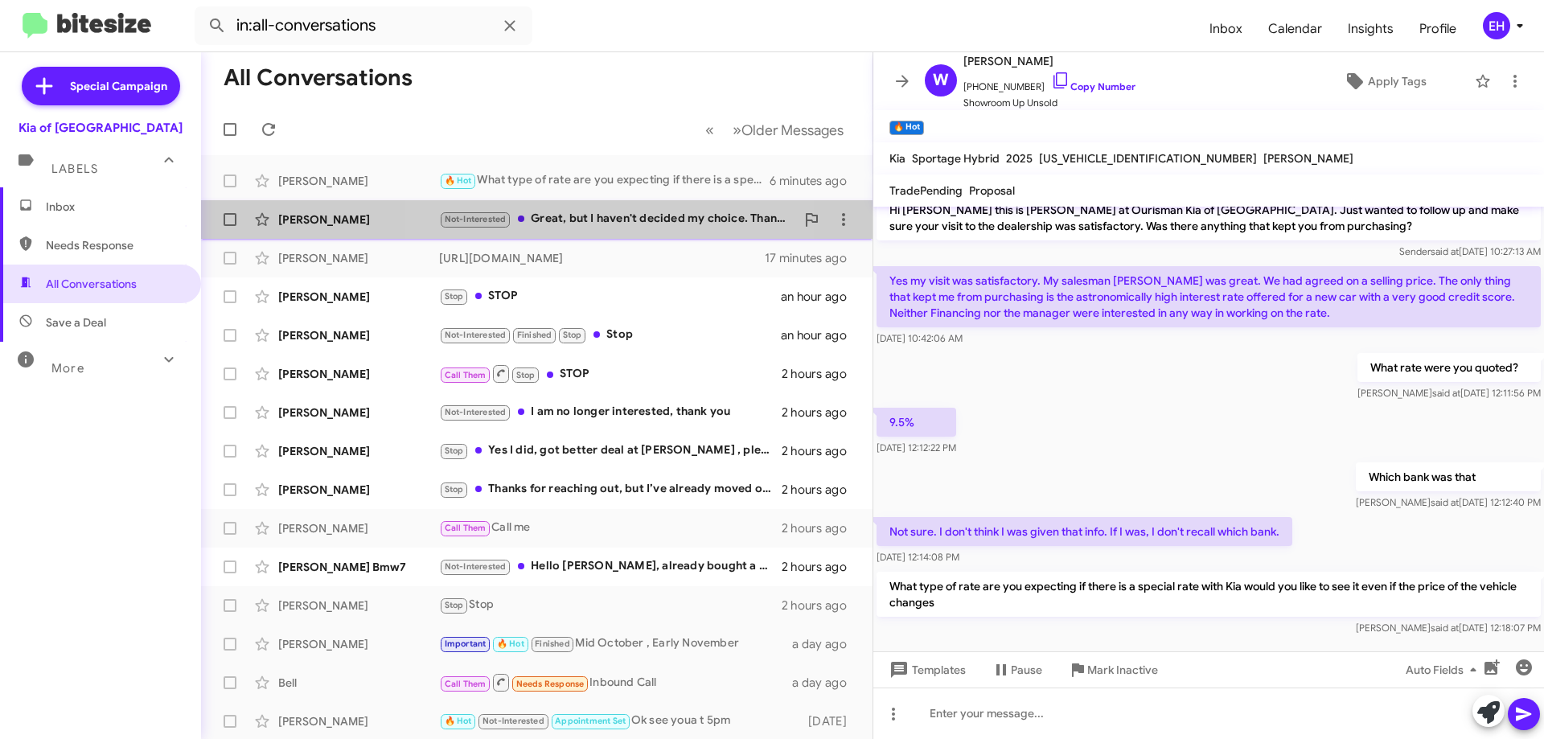
click at [605, 215] on div "Not-Interested Great, but I haven't decided my choice. Thank you so much!" at bounding box center [617, 219] width 356 height 19
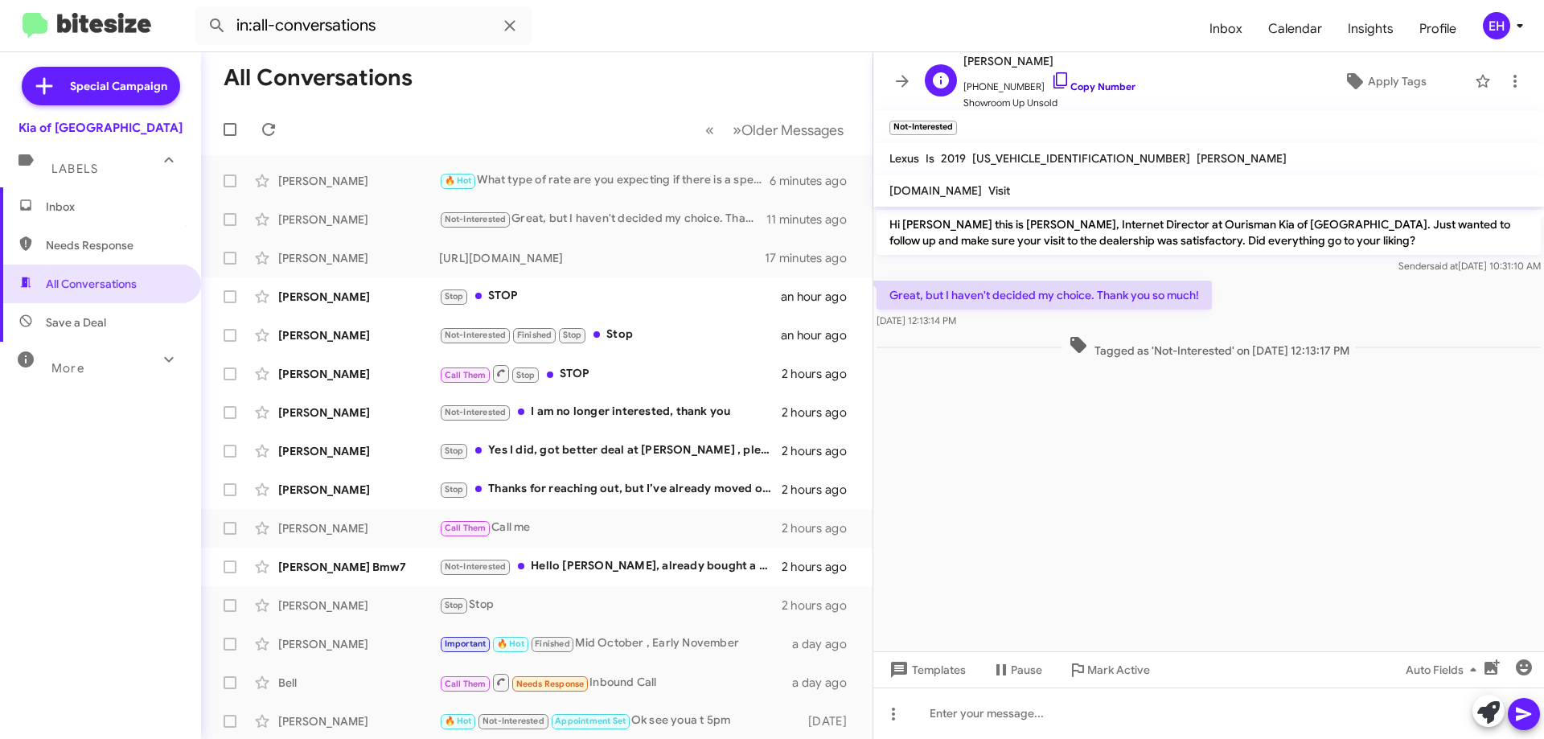
click at [1094, 90] on link "Copy Number" at bounding box center [1093, 86] width 84 height 12
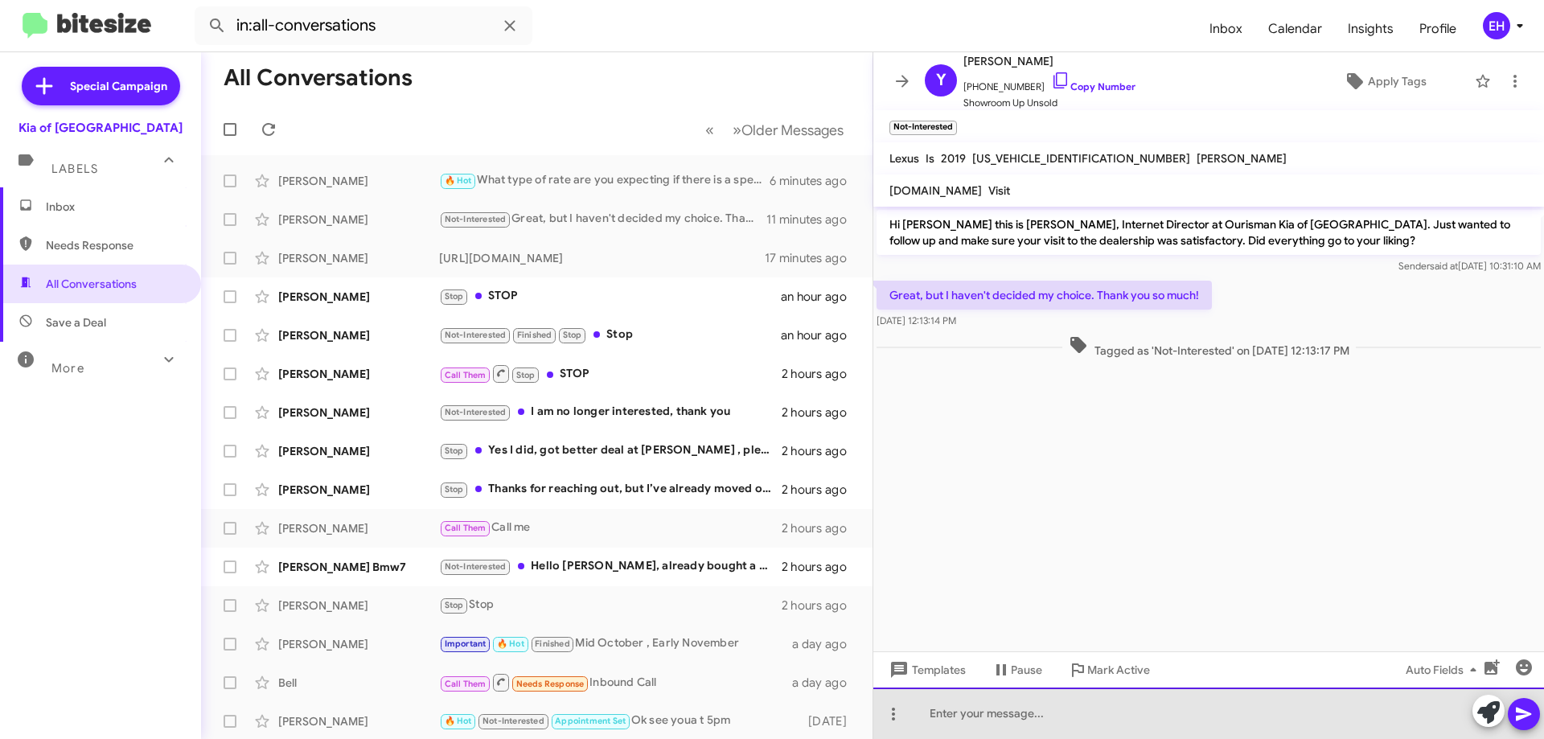
click at [1094, 733] on div at bounding box center [1209, 713] width 671 height 51
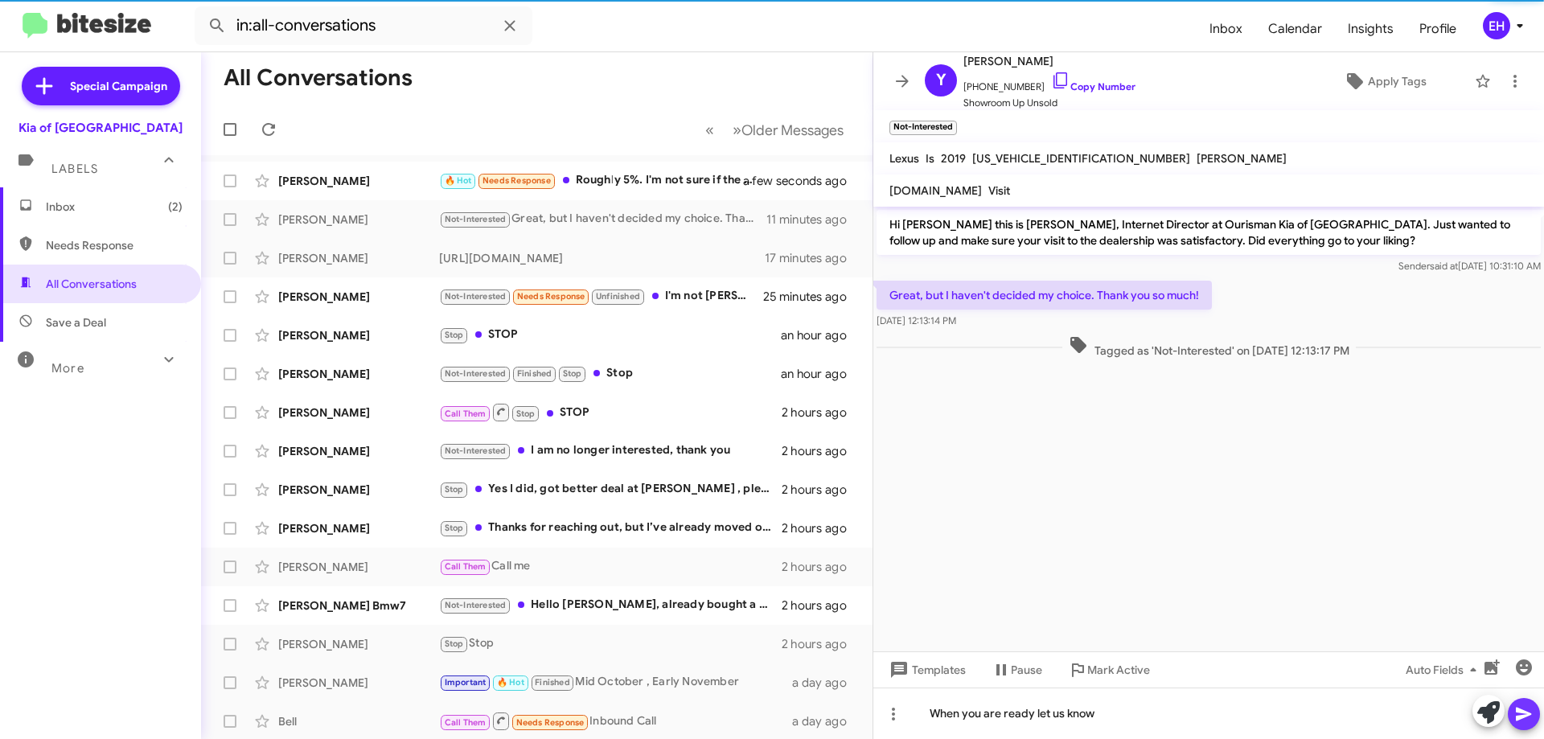
click at [1526, 709] on icon at bounding box center [1524, 714] width 19 height 19
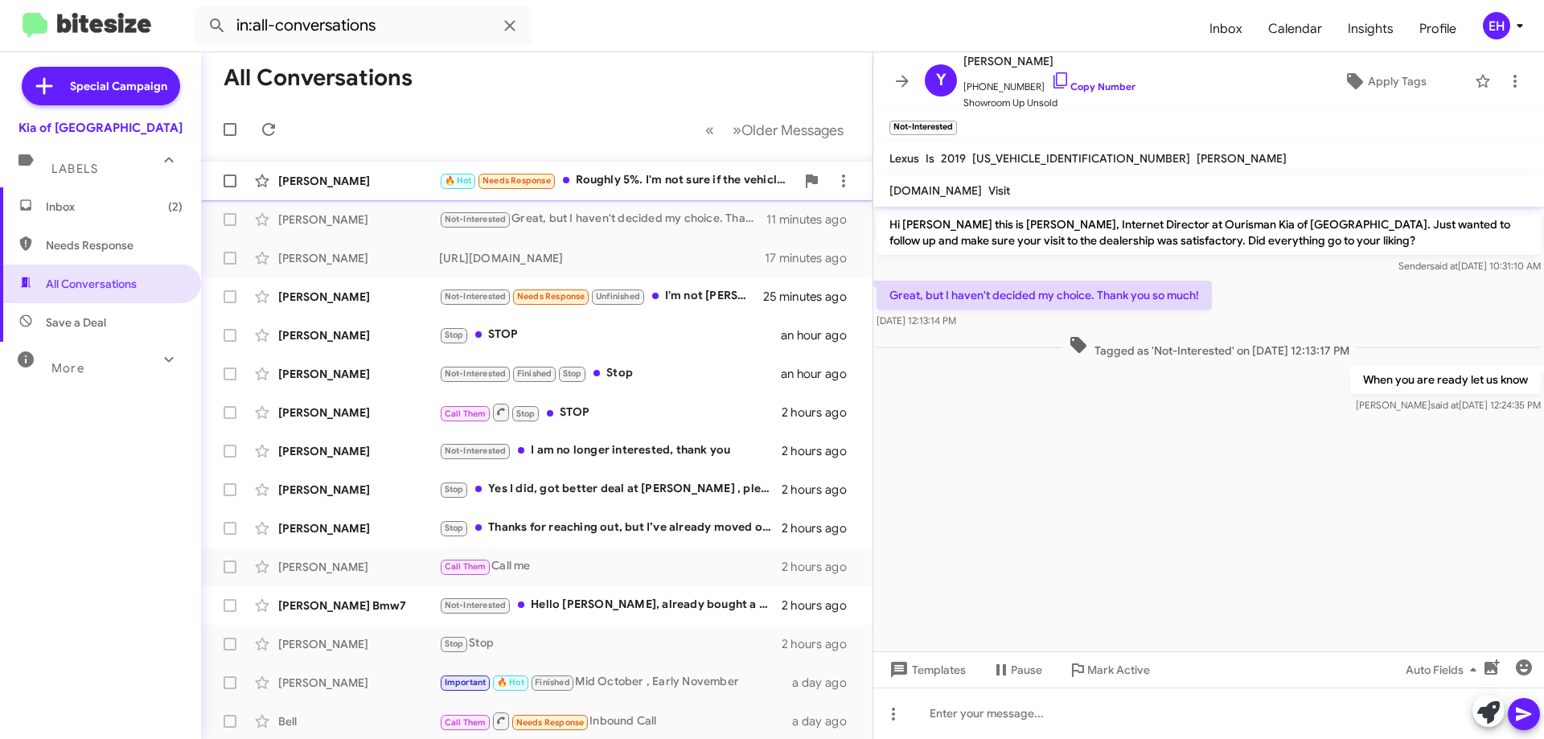
click at [639, 190] on div "🔥 Hot Needs Response Roughly 5%. I'm not sure if the vehicle price changes it w…" at bounding box center [617, 180] width 356 height 19
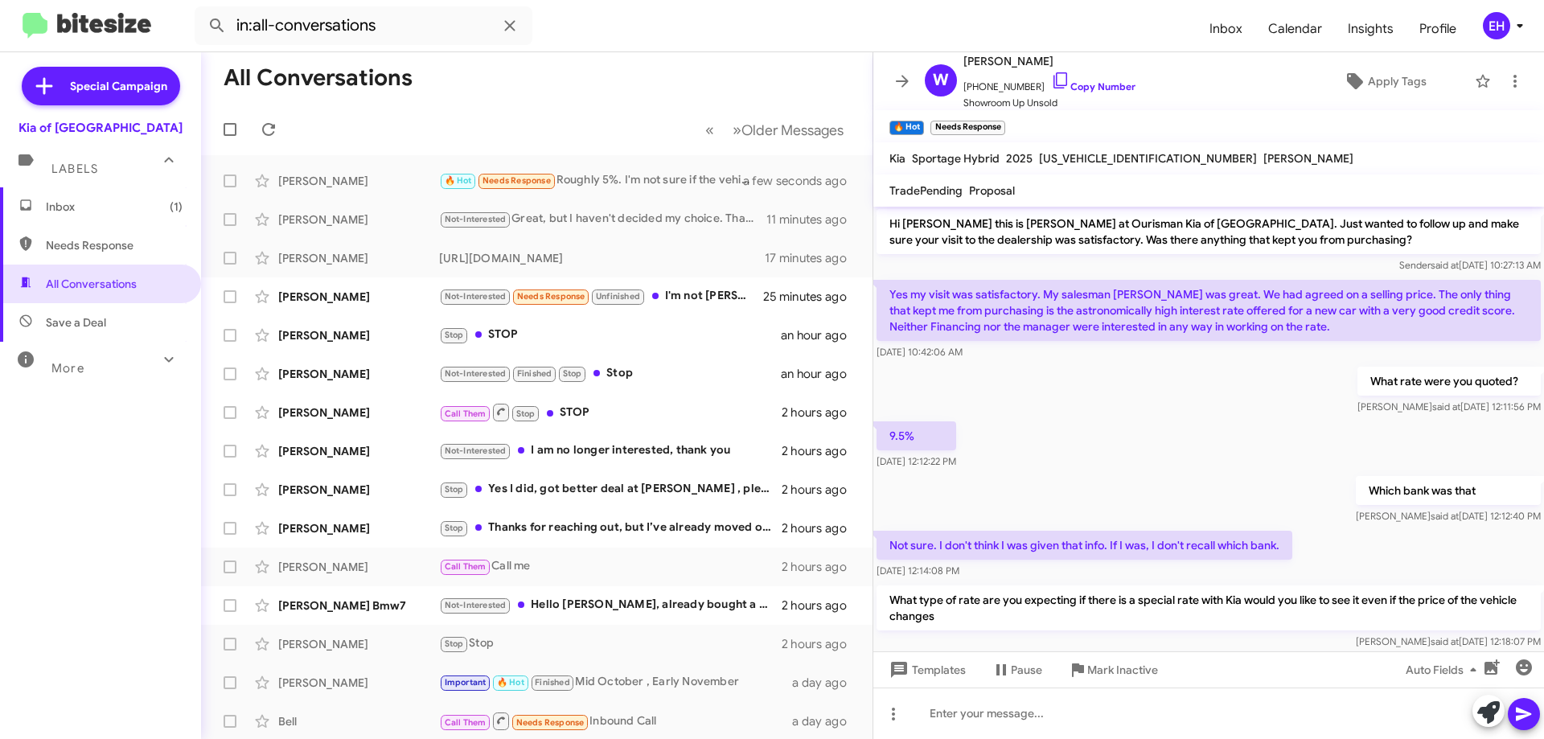
scroll to position [453, 0]
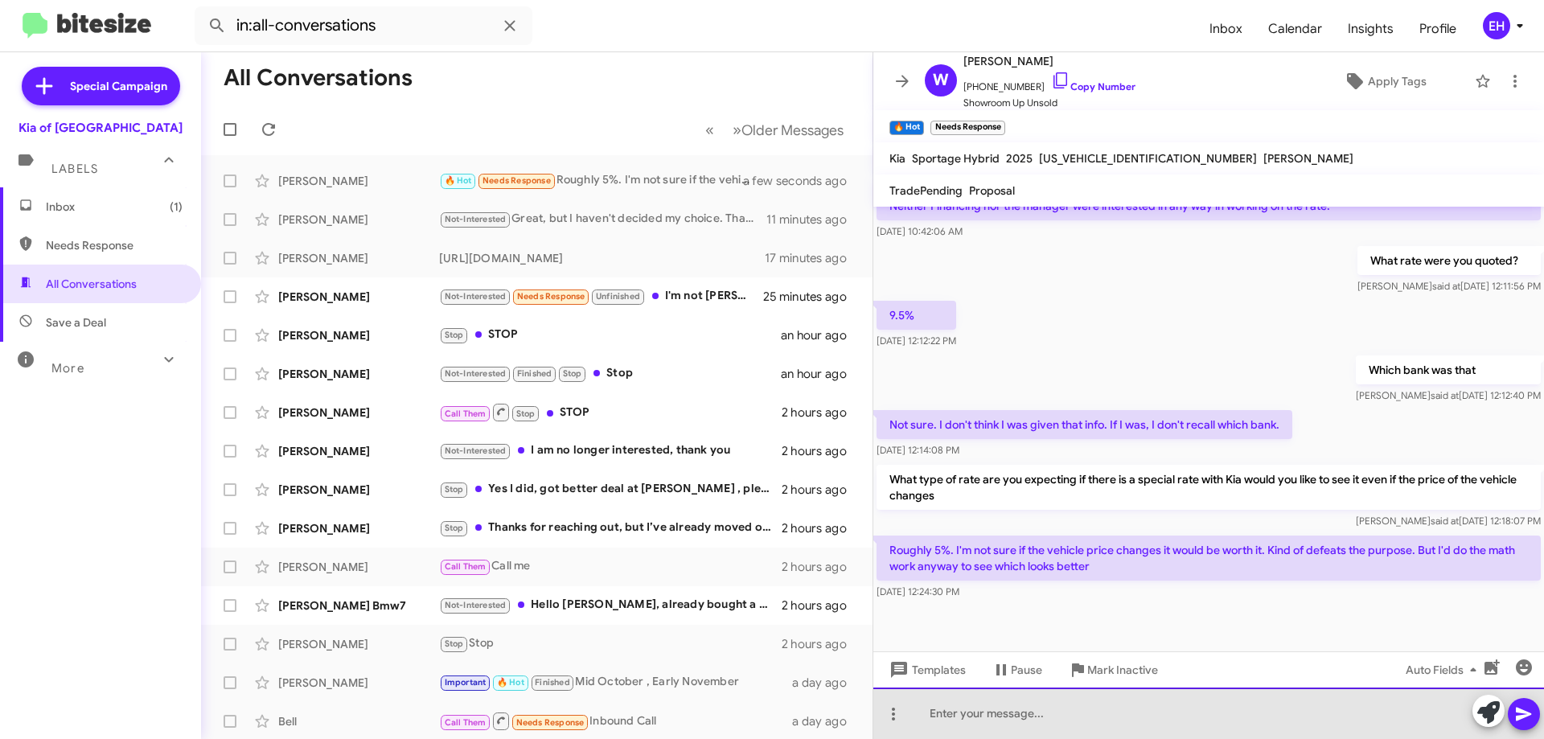
click at [1171, 718] on div at bounding box center [1209, 713] width 671 height 51
